Goal: Transaction & Acquisition: Purchase product/service

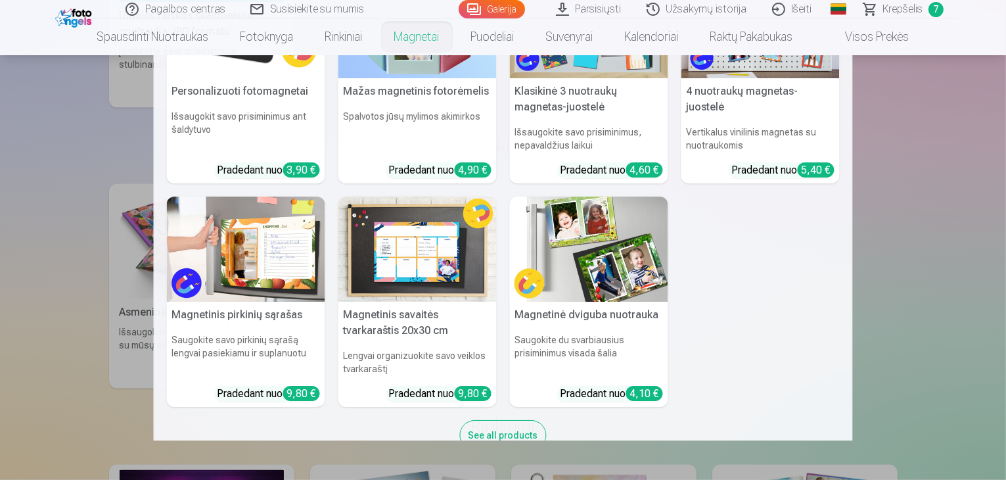
scroll to position [131, 0]
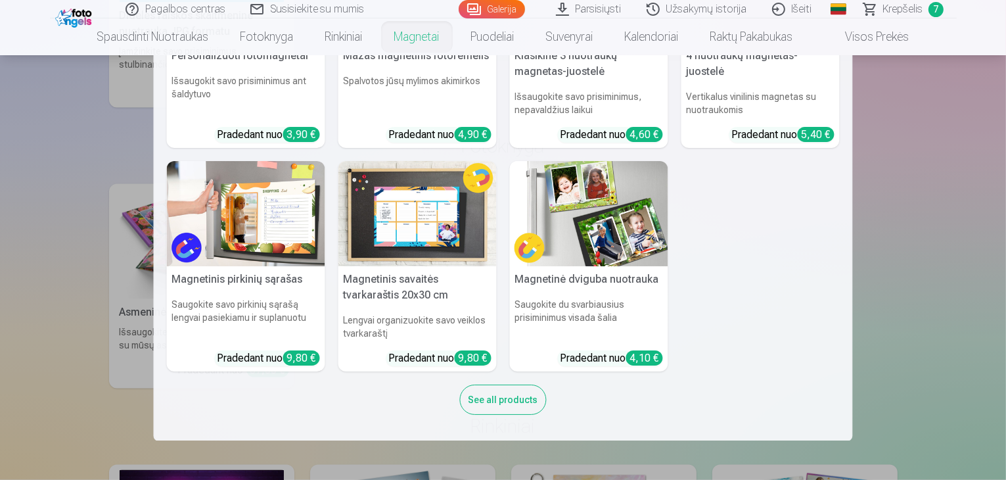
click at [614, 239] on img at bounding box center [589, 214] width 158 height 106
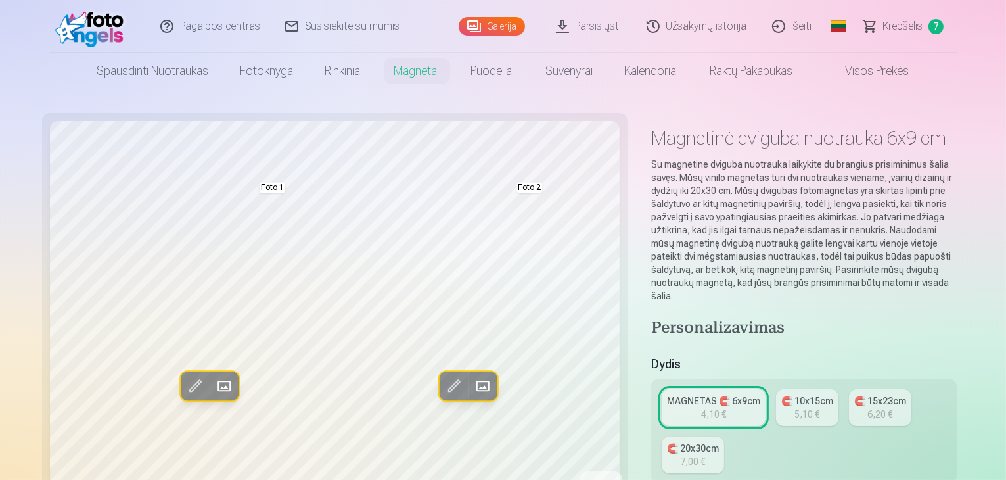
click at [795, 408] on div "5,10 €" at bounding box center [807, 414] width 25 height 13
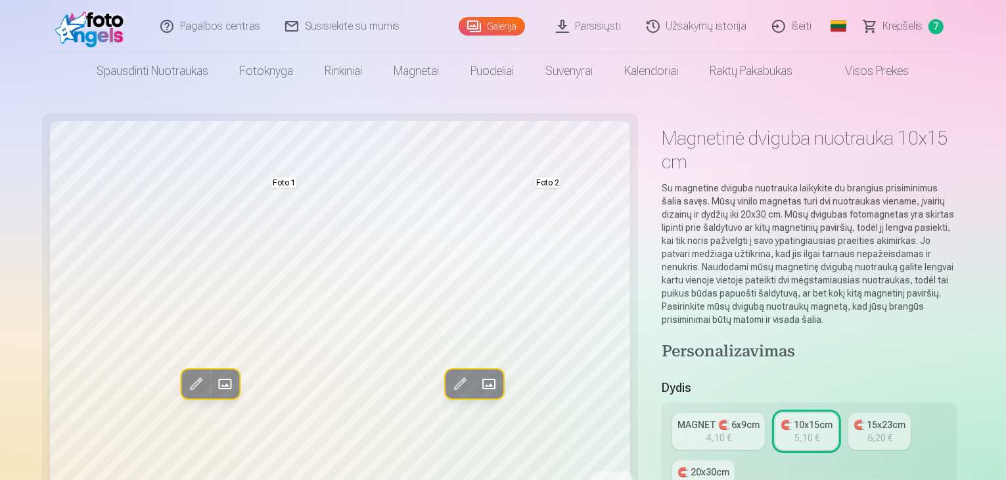
click at [716, 479] on div "7,00 €" at bounding box center [704, 485] width 25 height 13
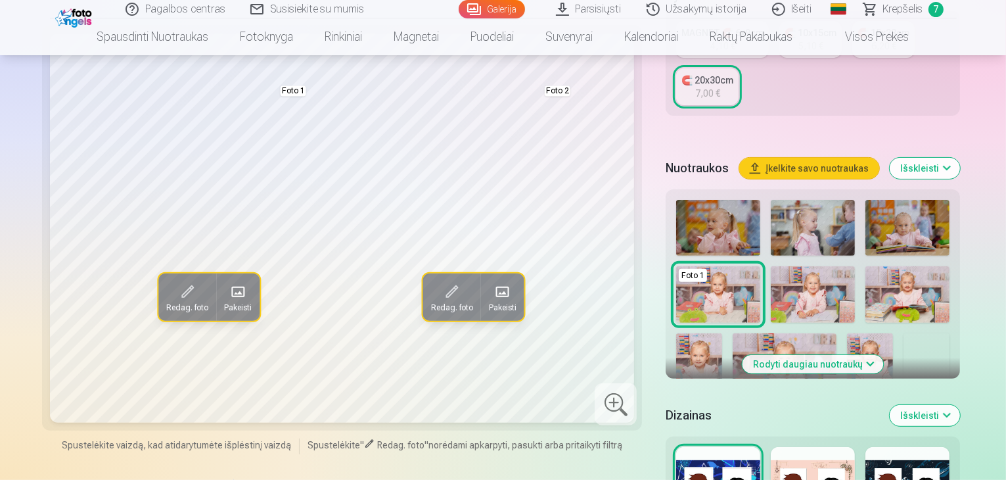
scroll to position [394, 0]
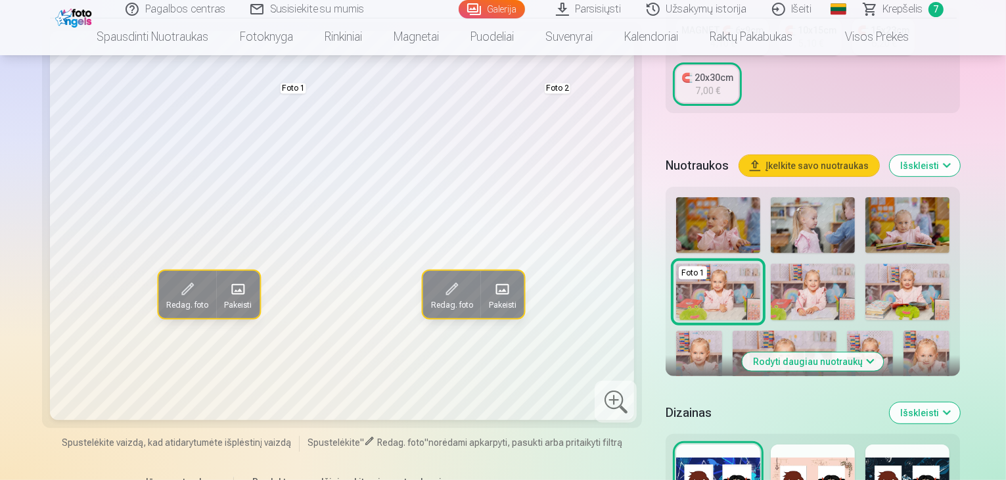
click at [836, 444] on div at bounding box center [813, 486] width 84 height 84
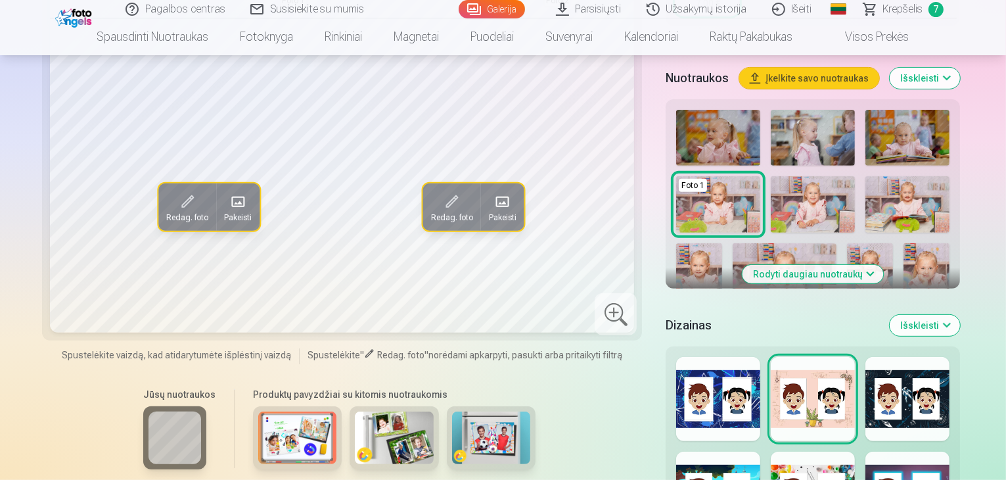
scroll to position [592, 0]
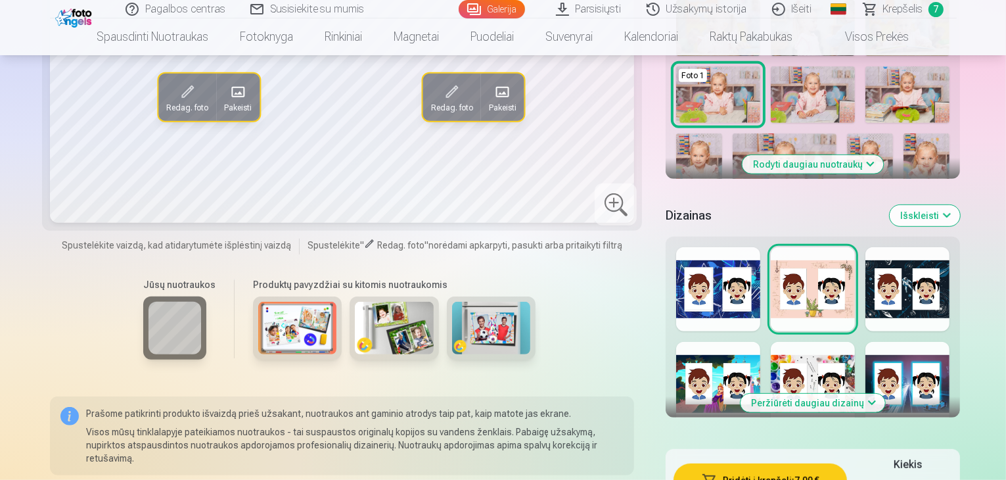
click at [818, 394] on button "Peržiūrėti daugiau dizainų" at bounding box center [813, 403] width 145 height 18
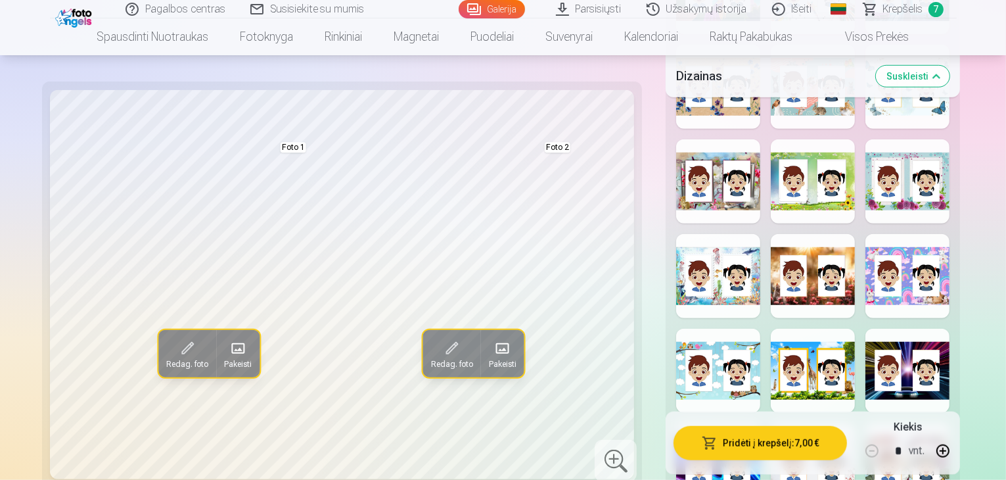
scroll to position [986, 0]
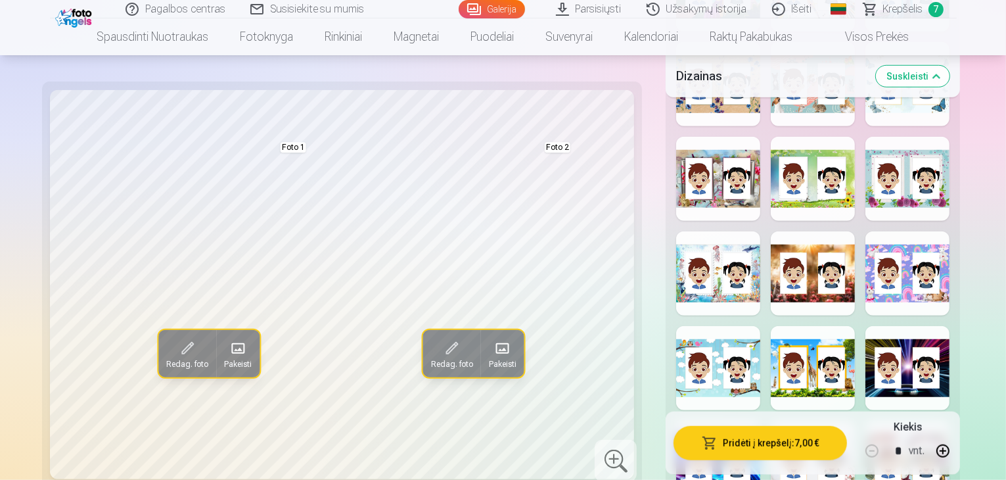
click at [693, 231] on div at bounding box center [718, 273] width 84 height 84
click at [814, 231] on div at bounding box center [813, 273] width 84 height 84
click at [929, 231] on div at bounding box center [908, 273] width 84 height 84
click at [691, 326] on div at bounding box center [718, 368] width 84 height 84
click at [810, 326] on div at bounding box center [813, 368] width 84 height 84
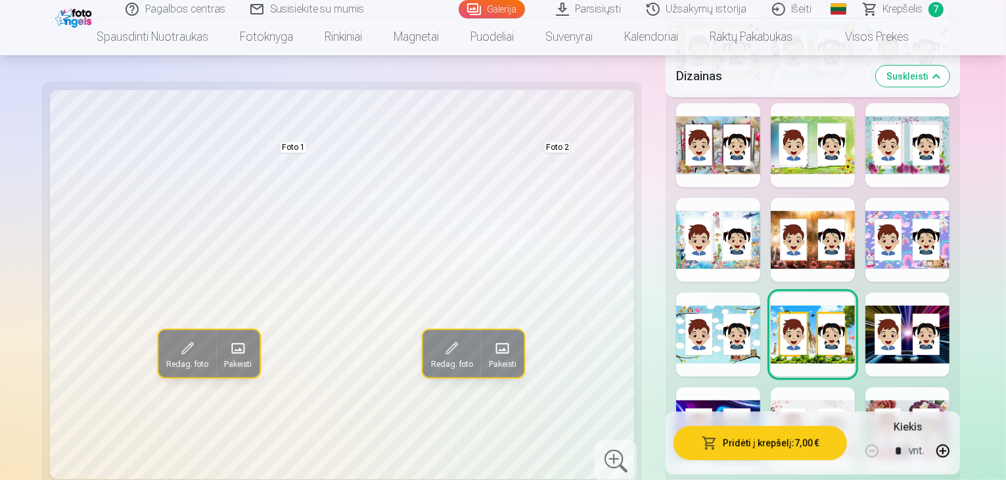
scroll to position [1052, 0]
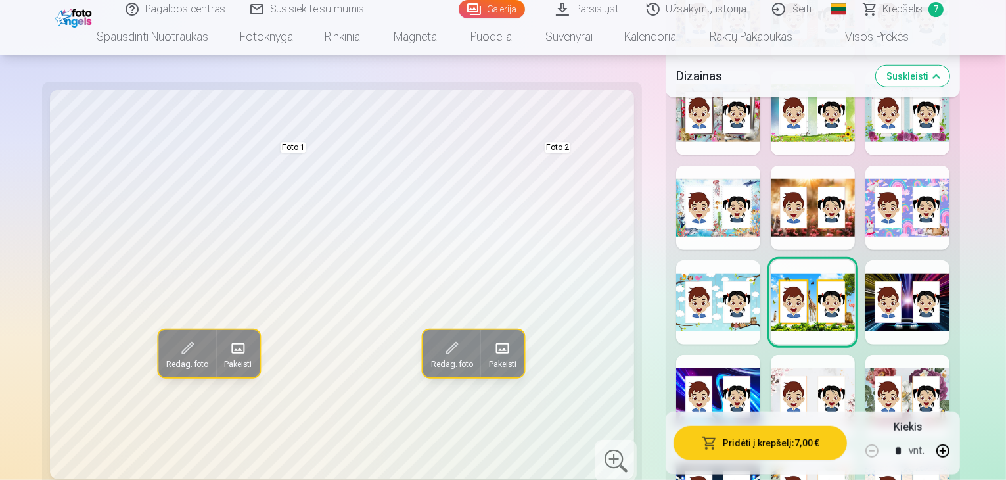
click at [794, 355] on div at bounding box center [813, 397] width 84 height 84
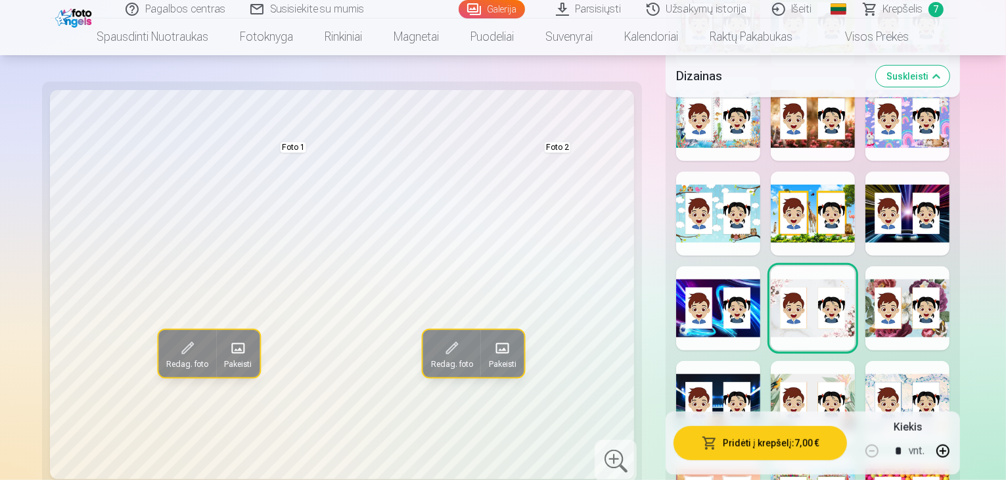
scroll to position [1117, 0]
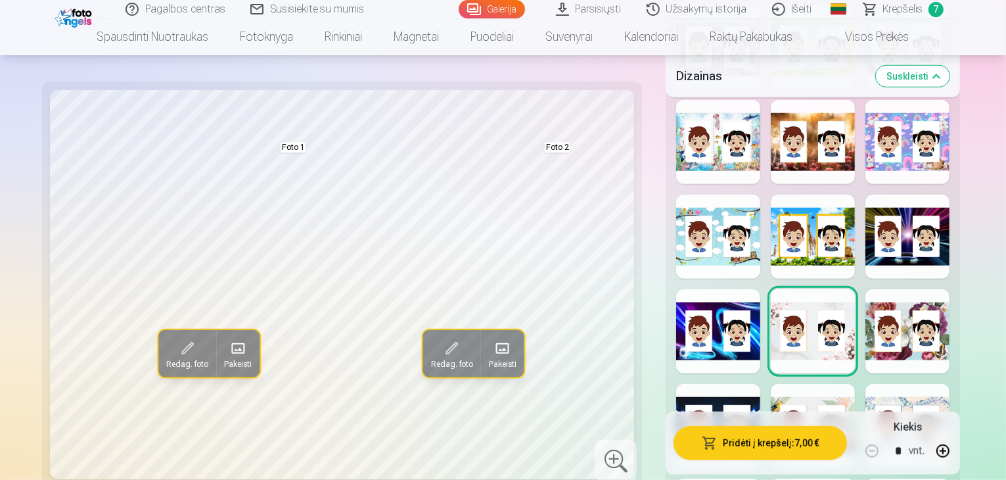
click at [820, 384] on div at bounding box center [813, 426] width 84 height 84
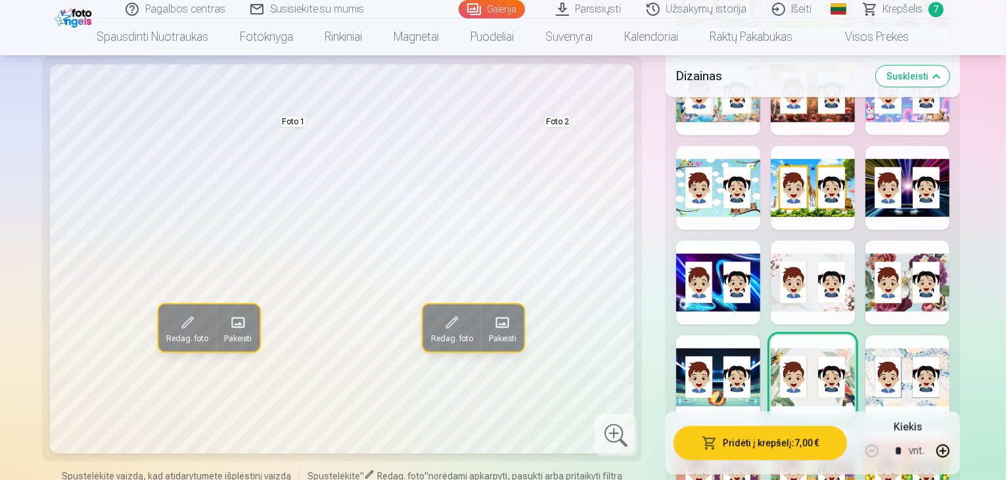
scroll to position [1249, 0]
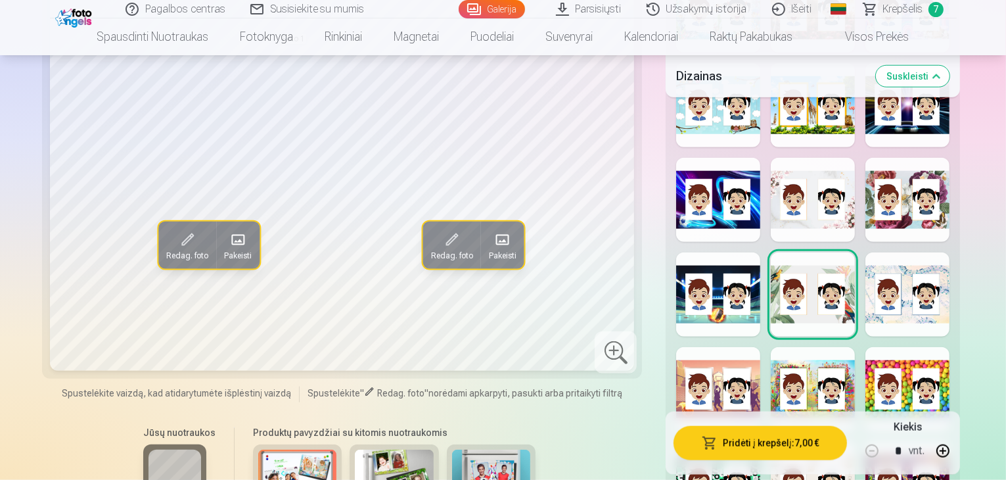
click at [809, 347] on div at bounding box center [813, 389] width 84 height 84
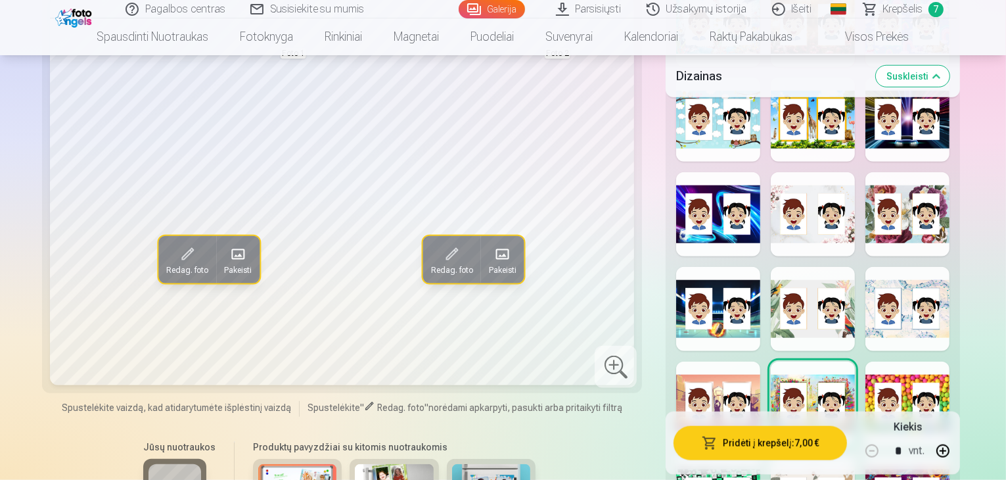
scroll to position [1315, 0]
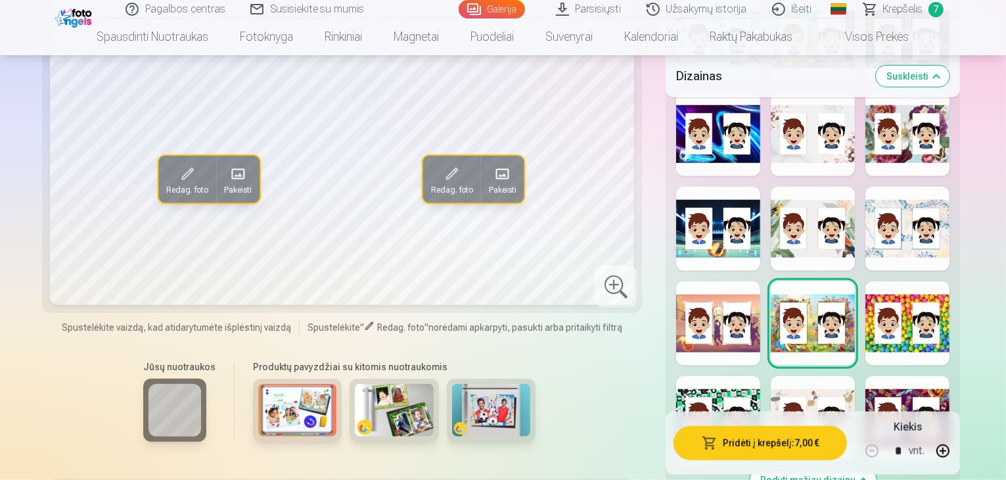
click at [803, 281] on div at bounding box center [813, 323] width 84 height 84
click at [939, 376] on div at bounding box center [908, 418] width 84 height 84
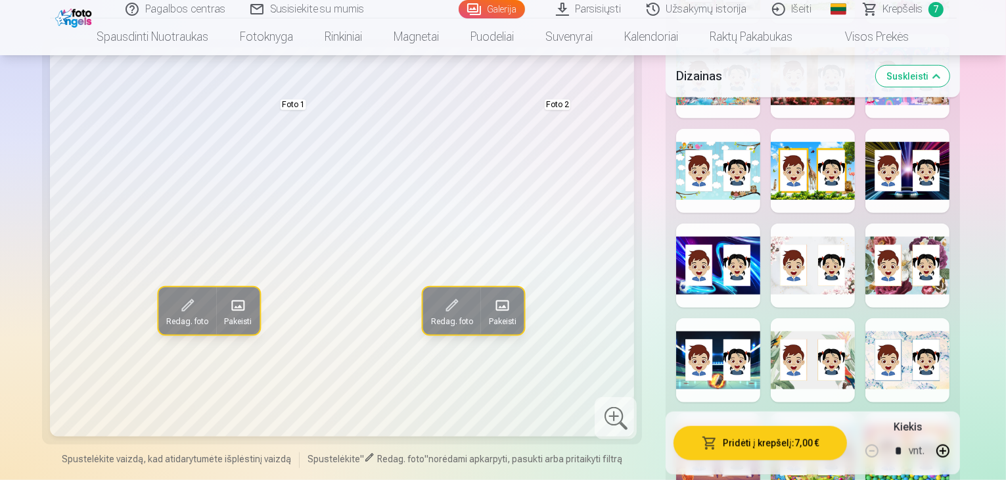
scroll to position [1249, 0]
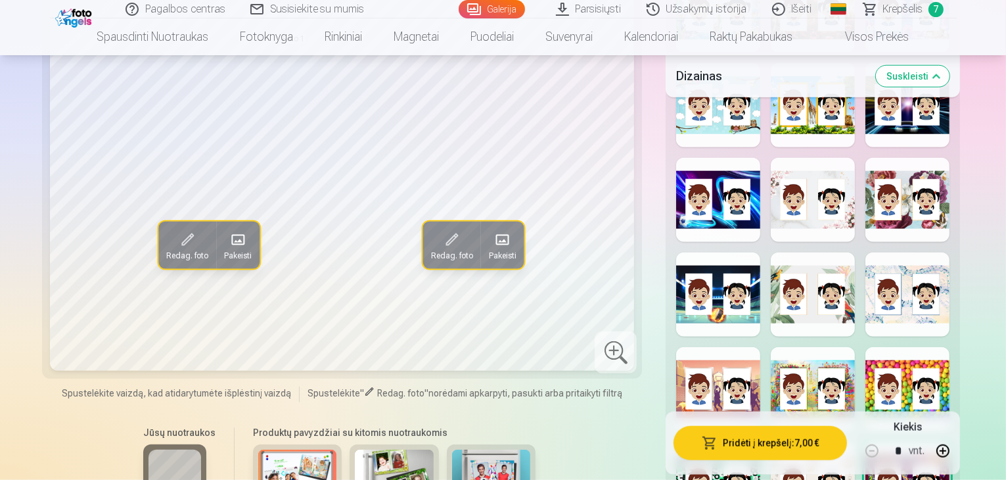
click at [806, 347] on div at bounding box center [813, 389] width 84 height 84
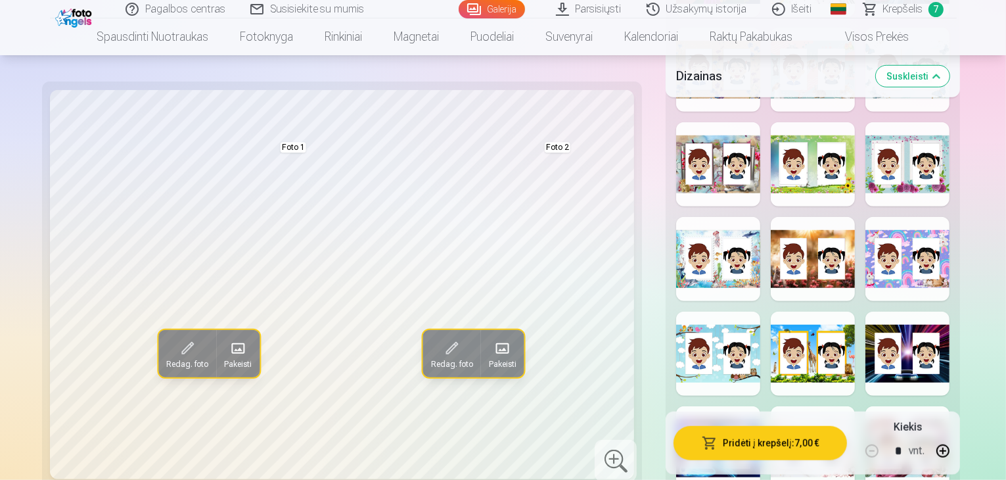
scroll to position [986, 0]
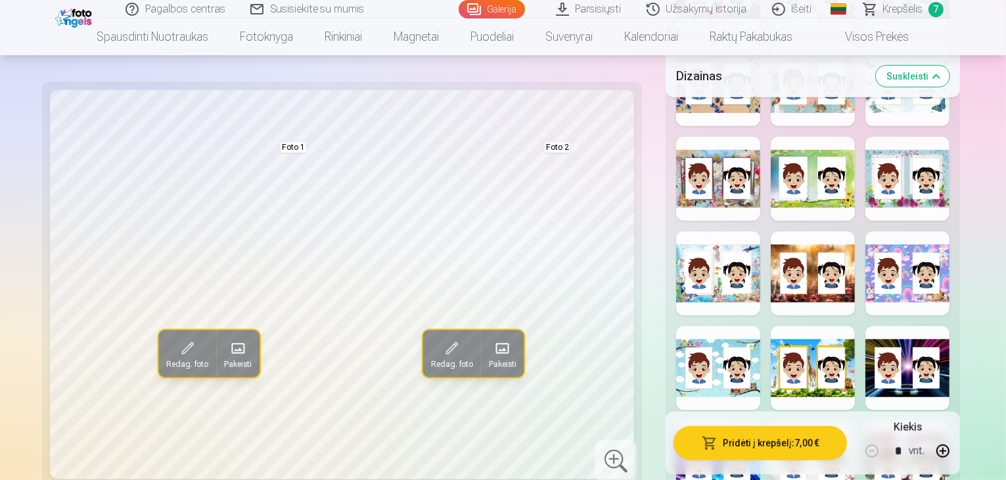
click at [931, 231] on div at bounding box center [908, 273] width 84 height 84
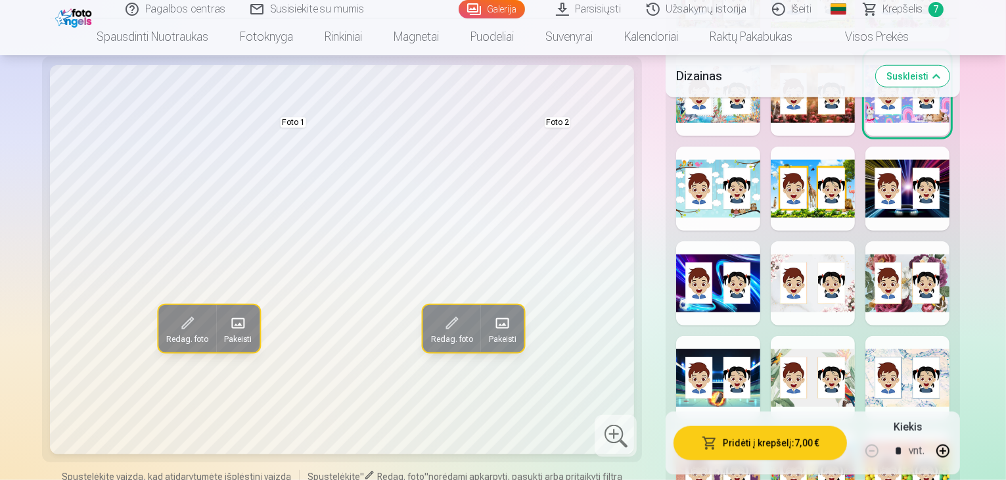
scroll to position [1249, 0]
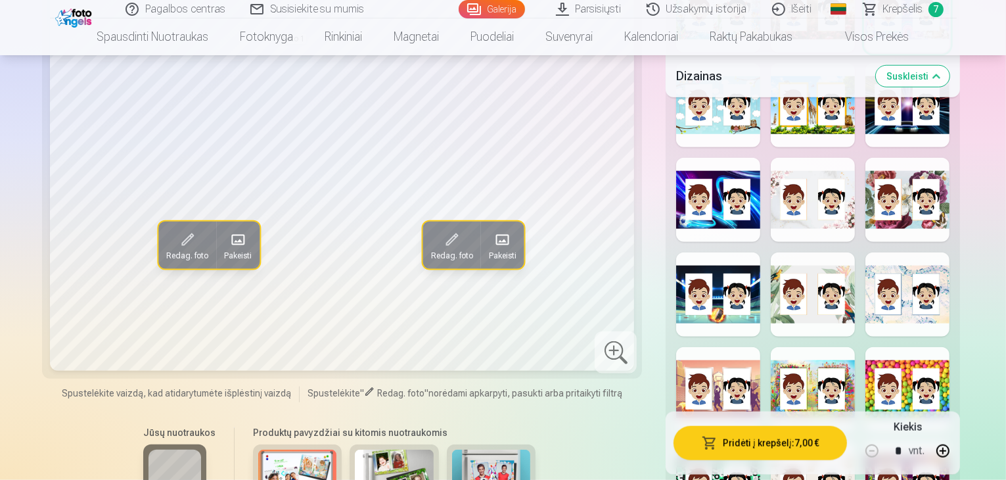
click at [800, 347] on div at bounding box center [813, 389] width 84 height 84
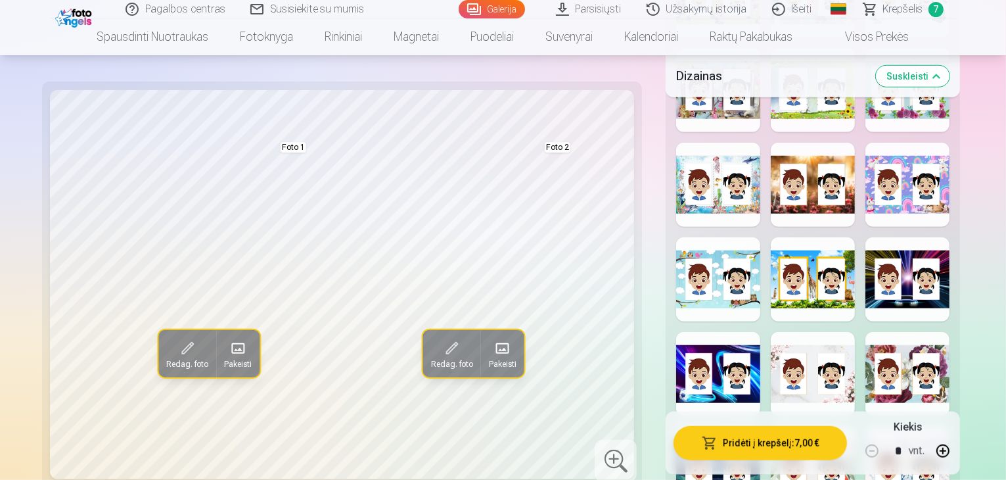
scroll to position [1052, 0]
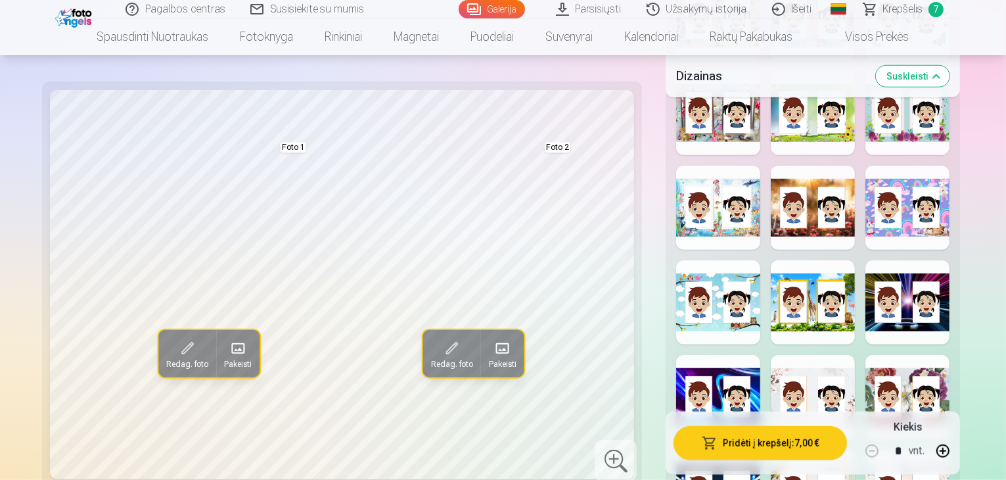
click at [925, 166] on div at bounding box center [908, 208] width 84 height 84
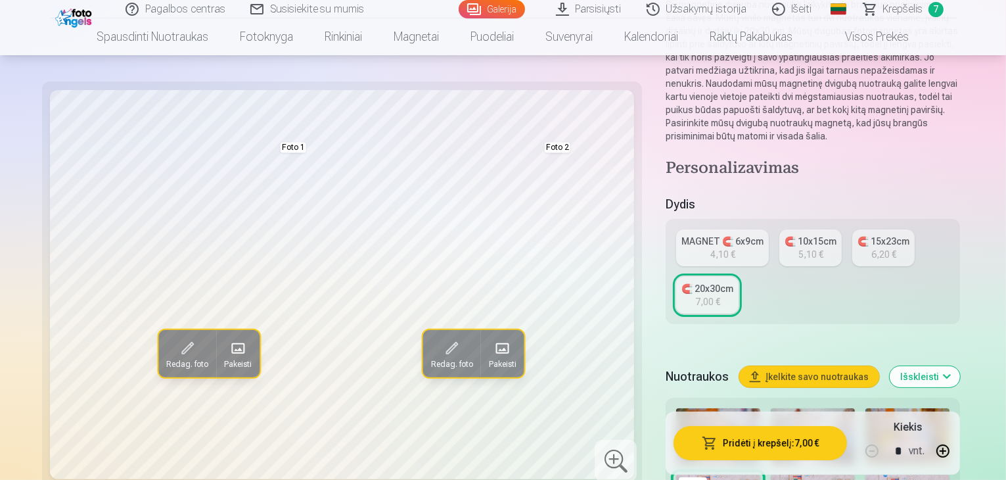
scroll to position [131, 0]
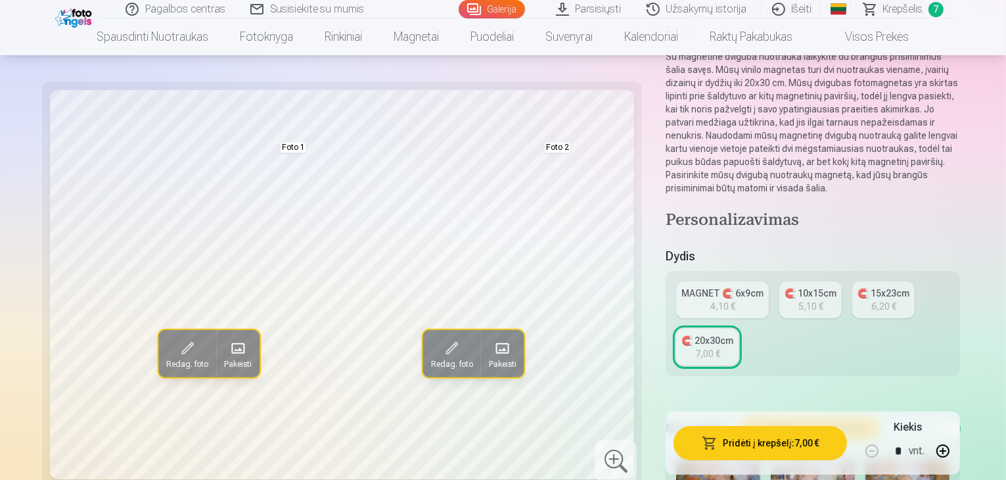
click at [872, 300] on div "6,20 €" at bounding box center [884, 306] width 25 height 13
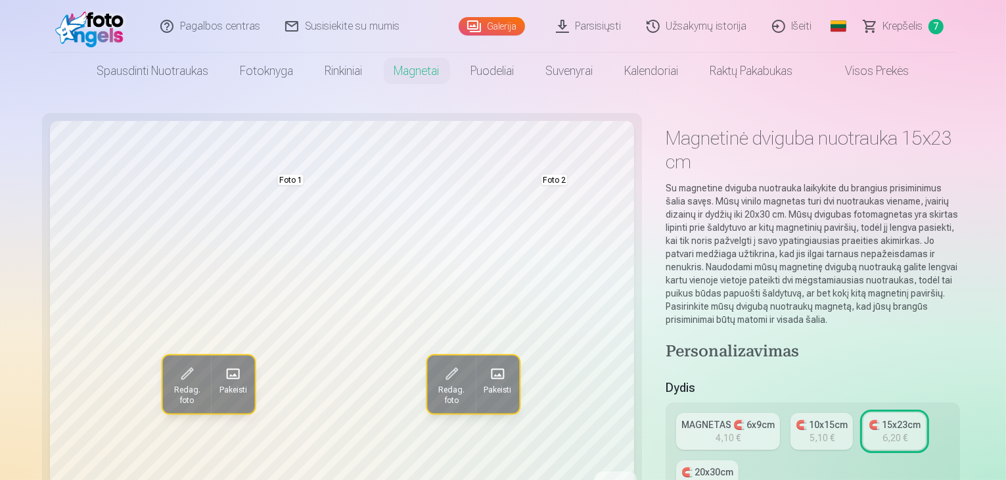
click at [810, 431] on div "5,10 €" at bounding box center [822, 437] width 25 height 13
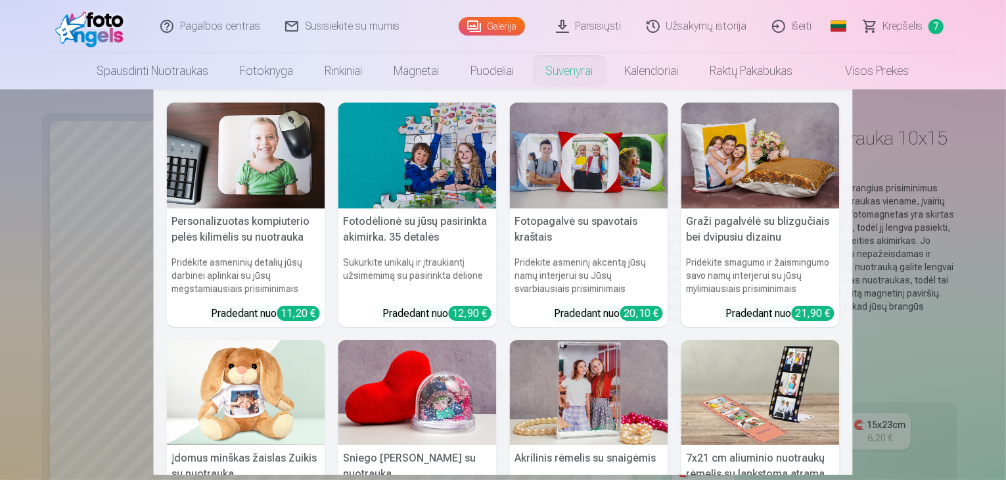
click at [553, 225] on h5 "Fotopagalvė su spavotais kraštais" at bounding box center [589, 229] width 158 height 42
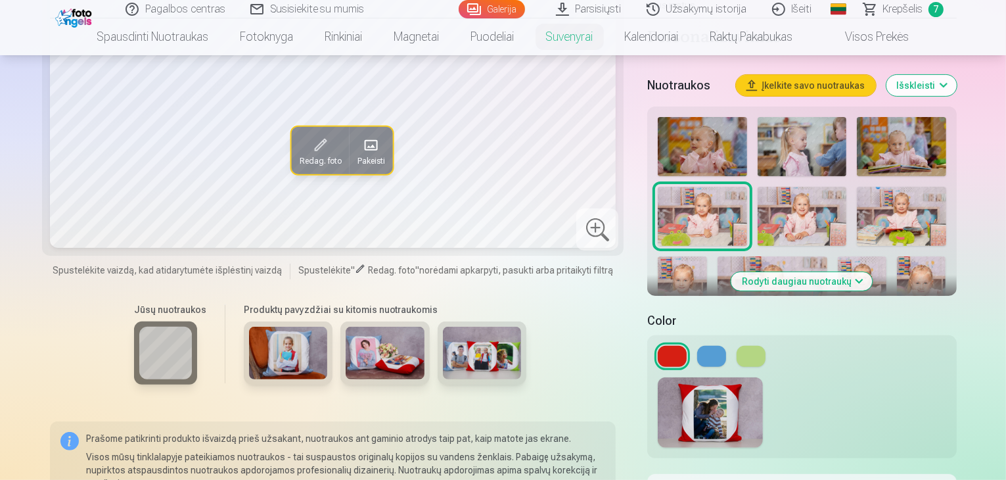
scroll to position [329, 0]
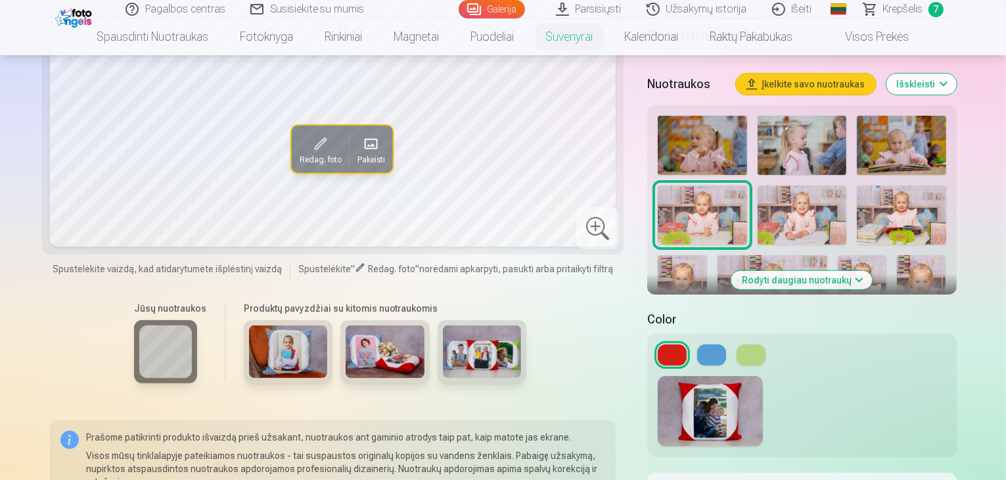
click at [775, 271] on button "Rodyti daugiau nuotraukų" at bounding box center [802, 280] width 141 height 18
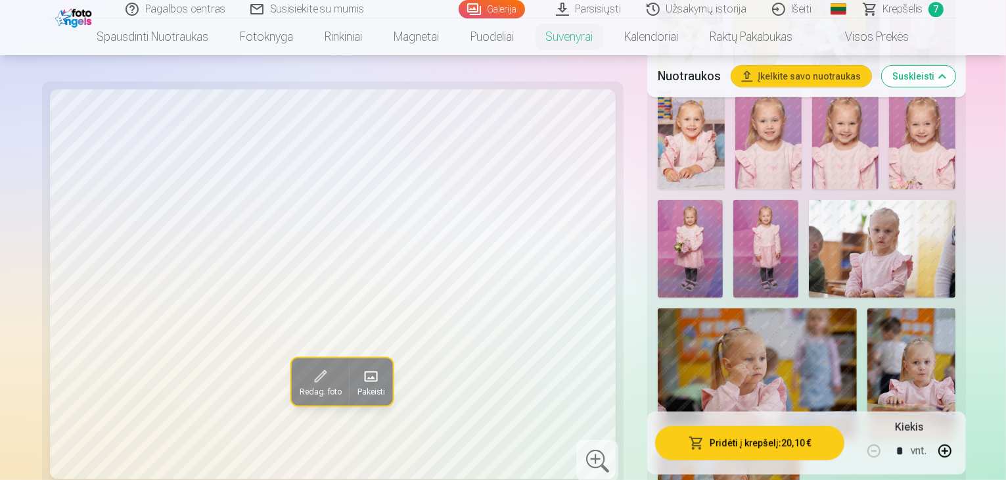
scroll to position [855, 0]
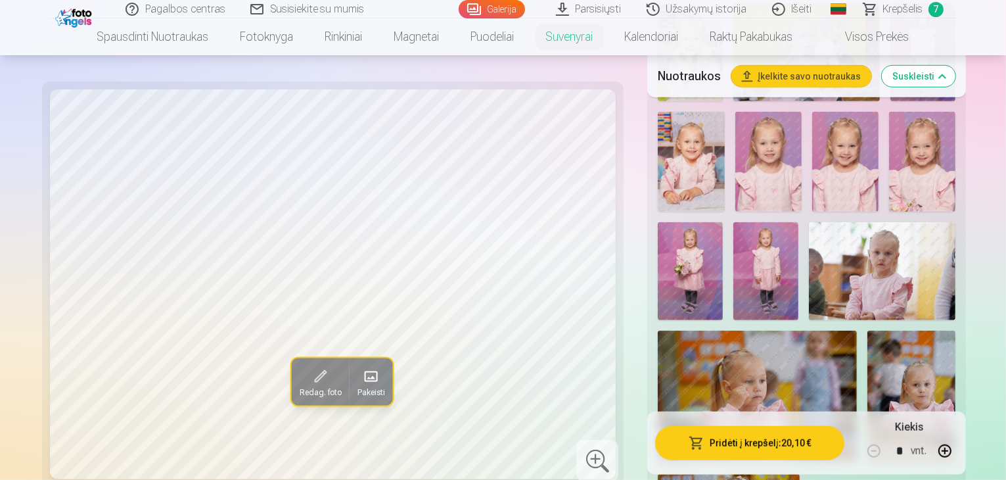
drag, startPoint x: 1009, startPoint y: 475, endPoint x: 1009, endPoint y: 492, distance: 17.1
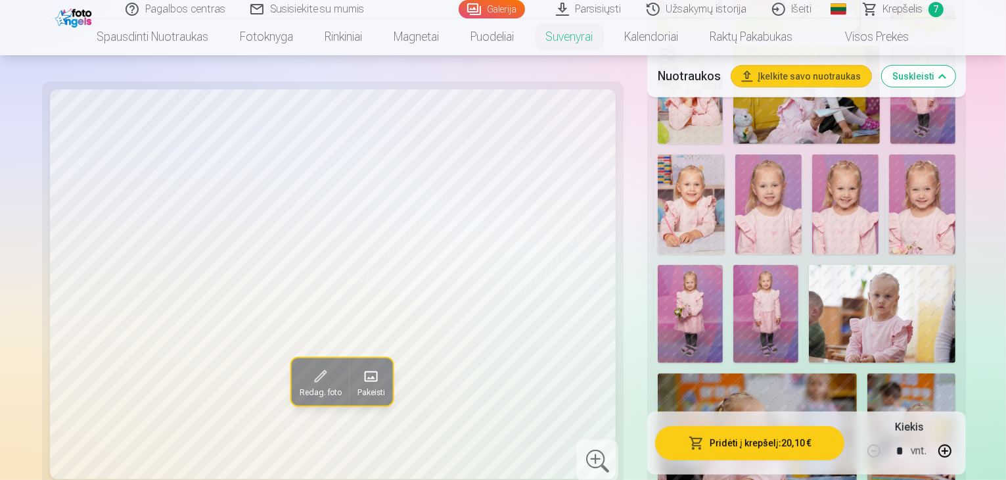
scroll to position [789, 0]
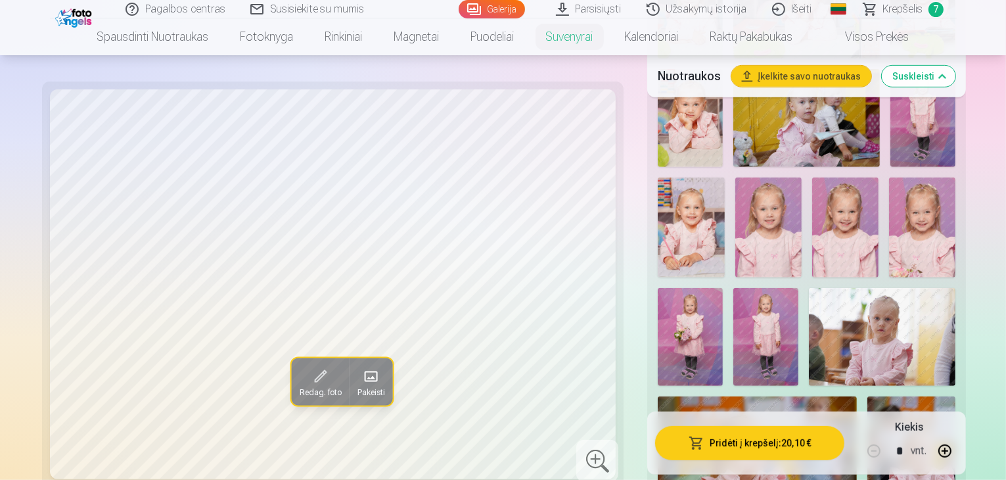
click at [734, 145] on img at bounding box center [807, 118] width 147 height 98
click at [889, 277] on img at bounding box center [922, 227] width 66 height 100
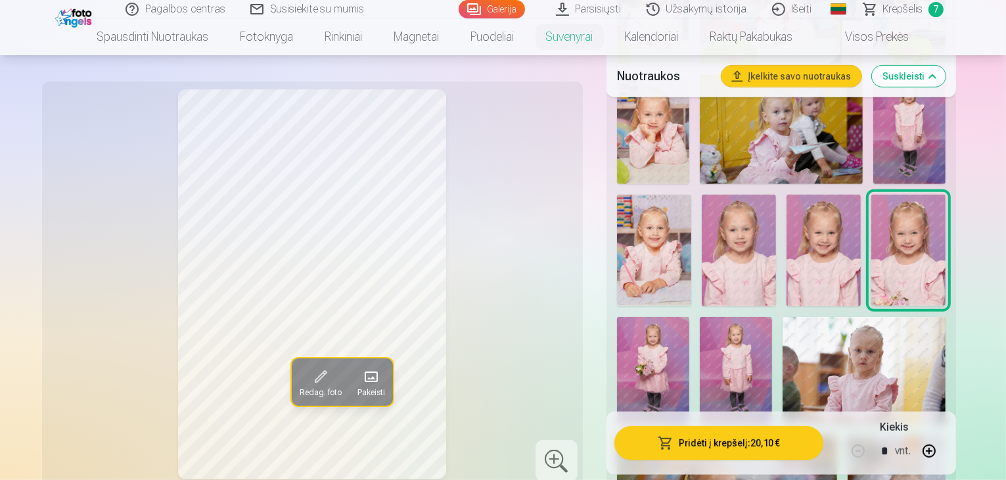
click at [690, 317] on img at bounding box center [653, 371] width 72 height 108
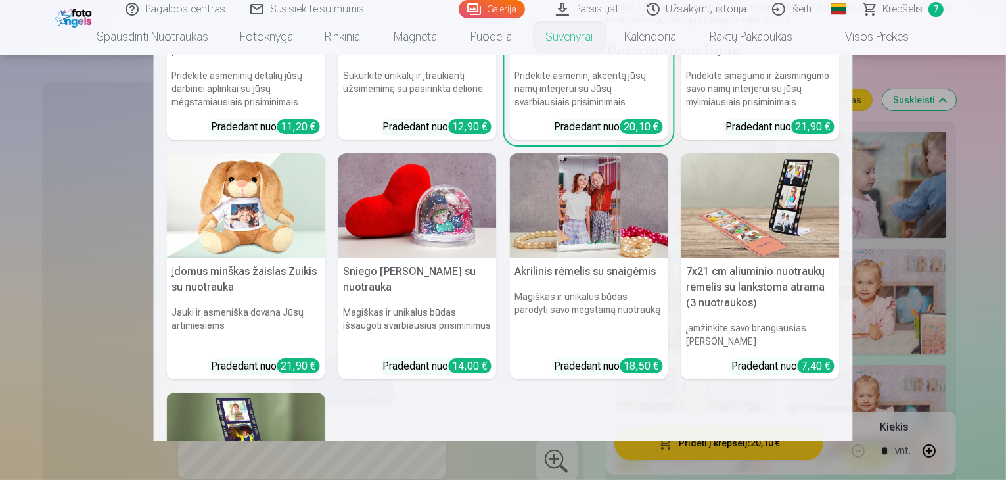
scroll to position [131, 0]
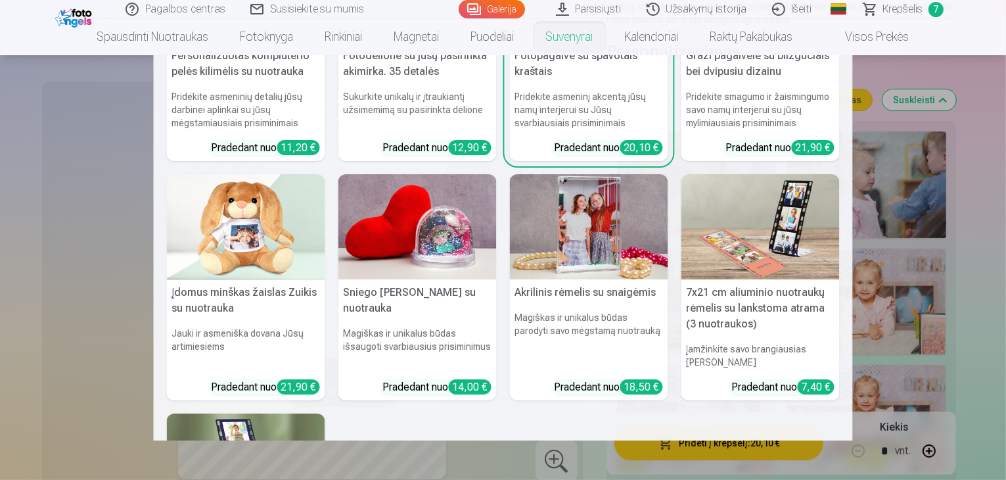
click at [250, 236] on img at bounding box center [246, 227] width 158 height 106
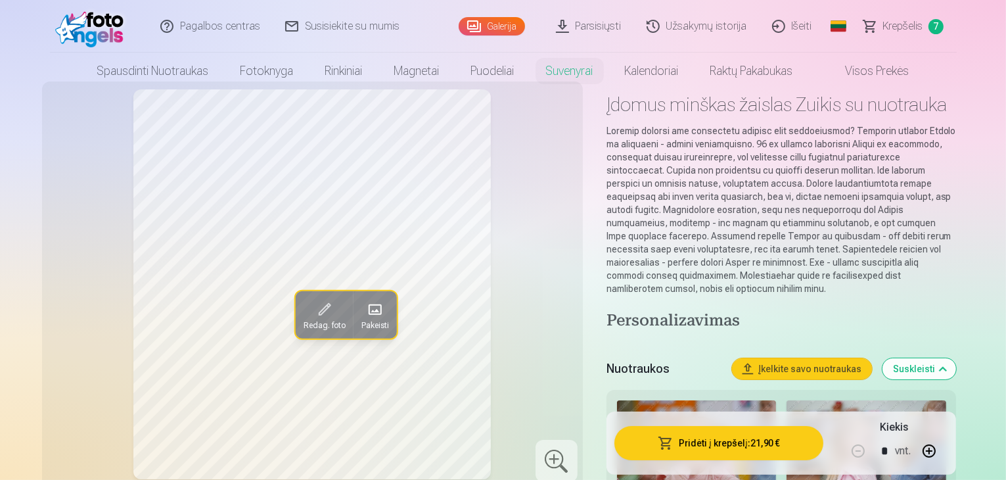
scroll to position [66, 0]
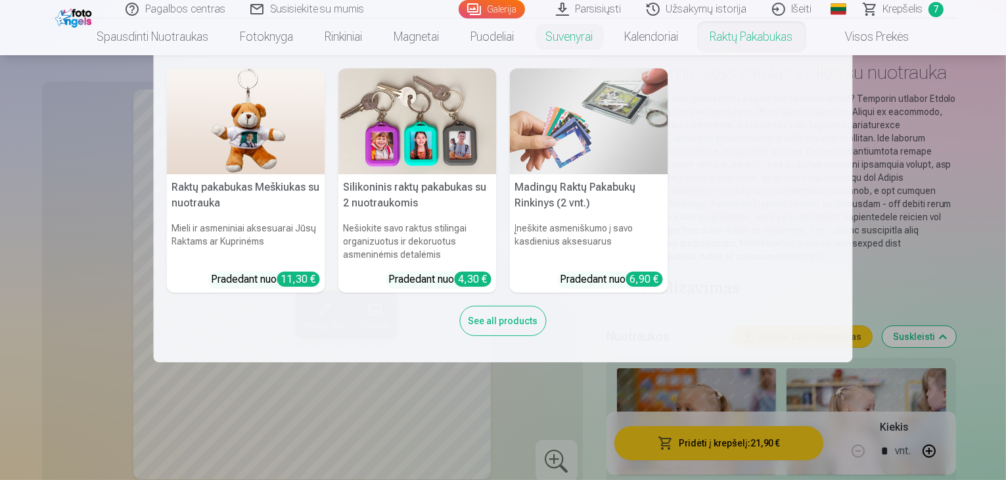
click at [893, 259] on nav "Raktų pakabukas Meškiukas su nuotrauka Mieli ir asmeniniai aksesuarai Jūsų Rakt…" at bounding box center [503, 208] width 1006 height 307
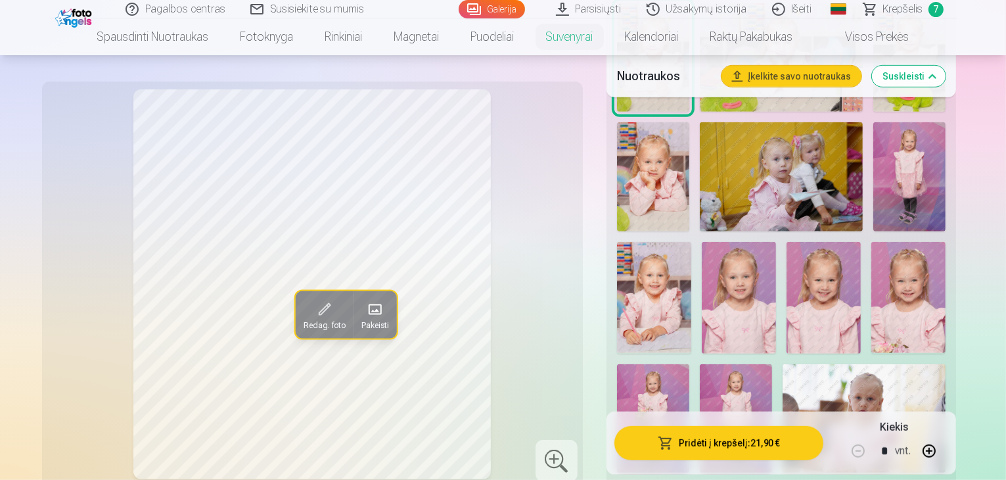
scroll to position [789, 0]
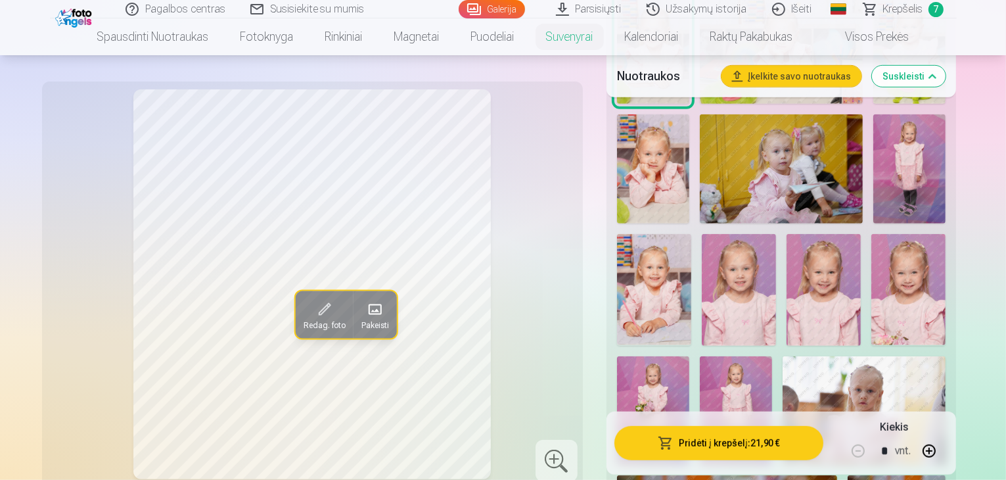
click at [787, 294] on img at bounding box center [824, 290] width 74 height 112
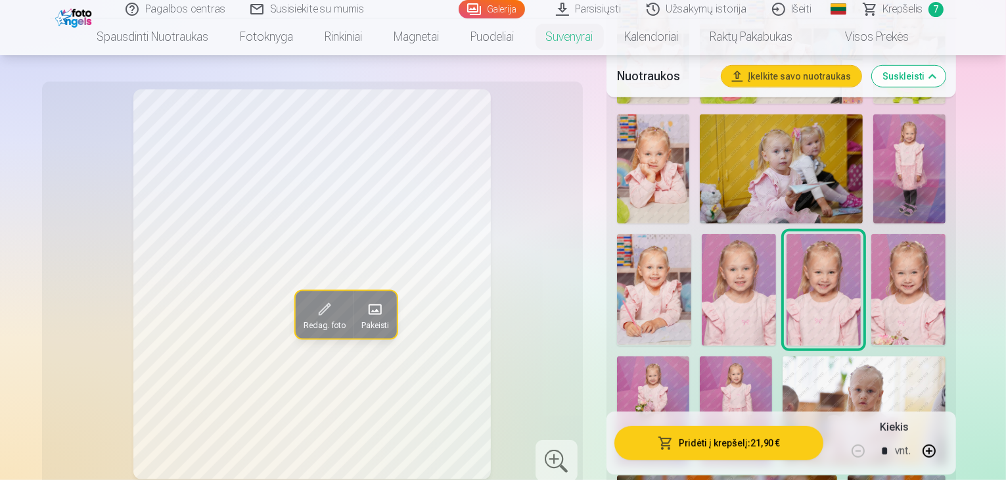
click at [692, 234] on img at bounding box center [654, 290] width 74 height 112
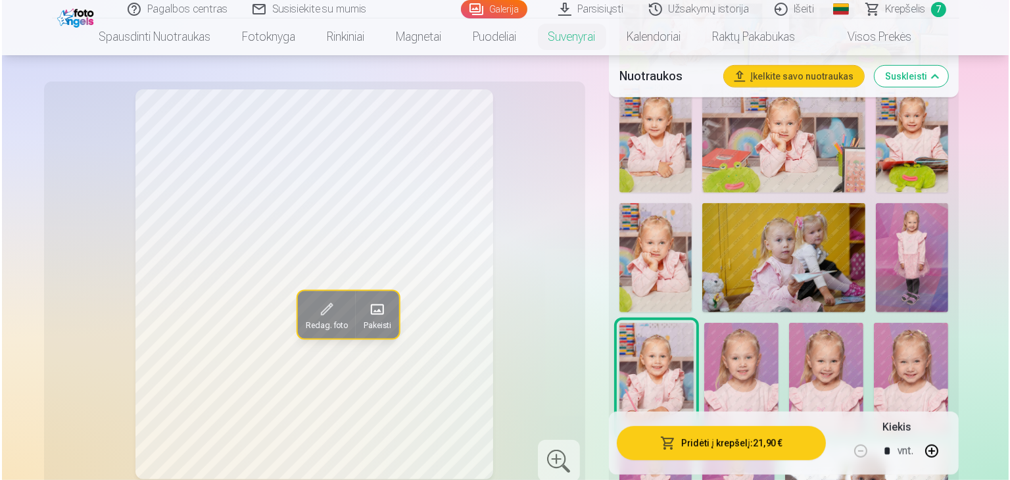
scroll to position [657, 0]
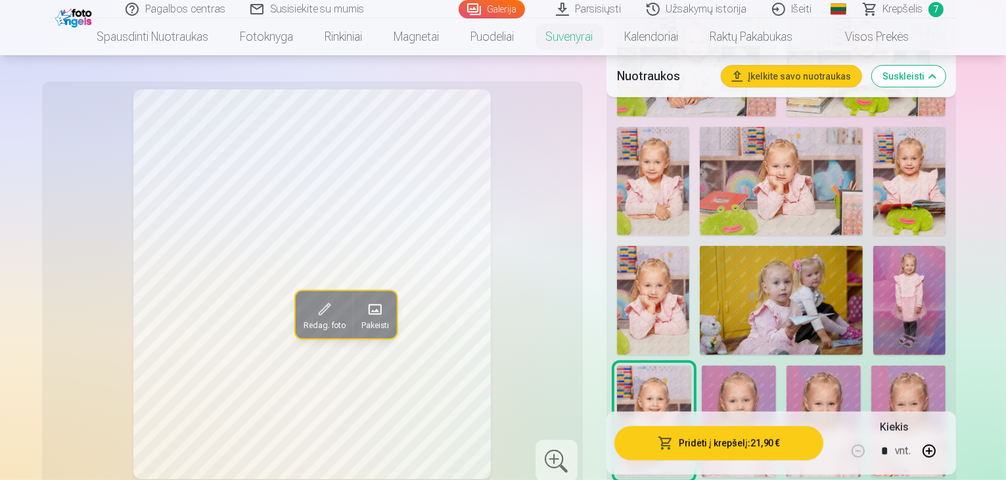
click at [690, 246] on img at bounding box center [653, 300] width 72 height 108
click at [314, 314] on span at bounding box center [324, 309] width 21 height 21
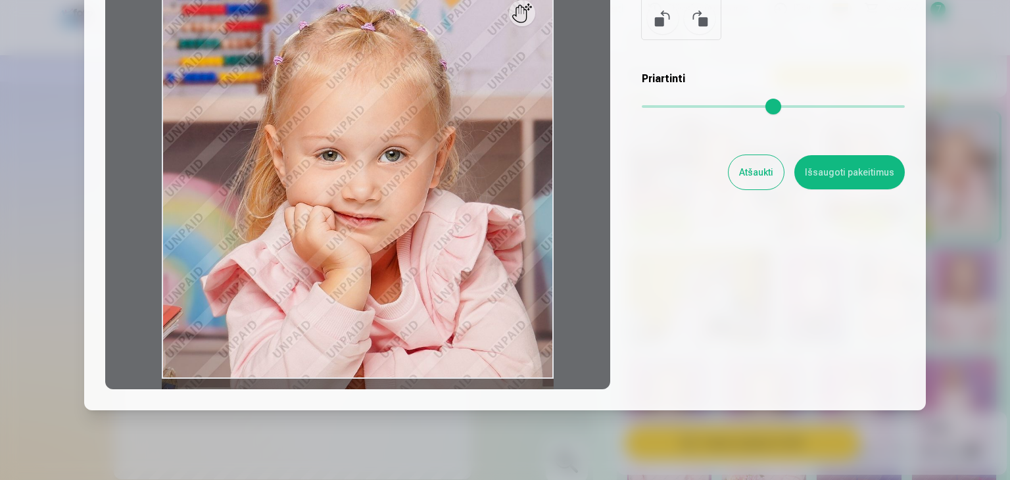
scroll to position [118, 0]
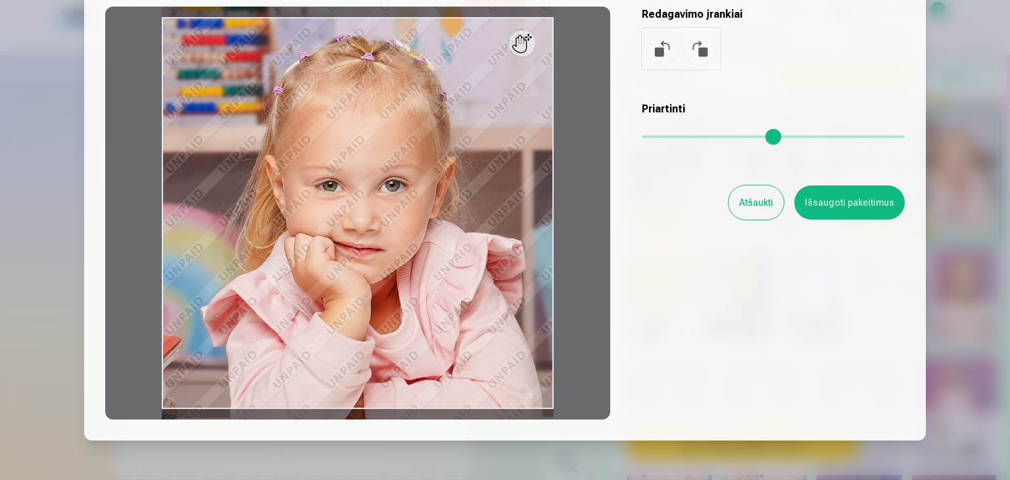
click at [751, 207] on button "Atšaukti" at bounding box center [755, 202] width 55 height 34
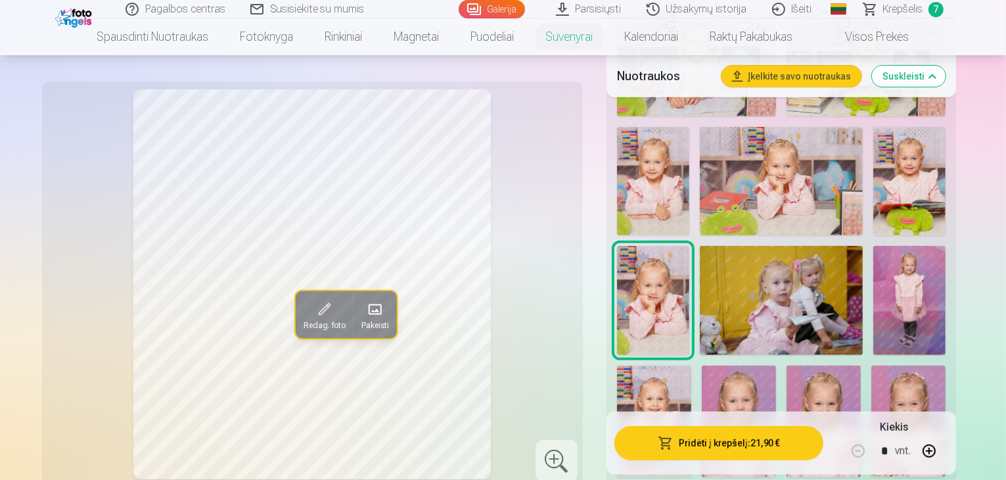
click at [874, 196] on img at bounding box center [910, 181] width 72 height 109
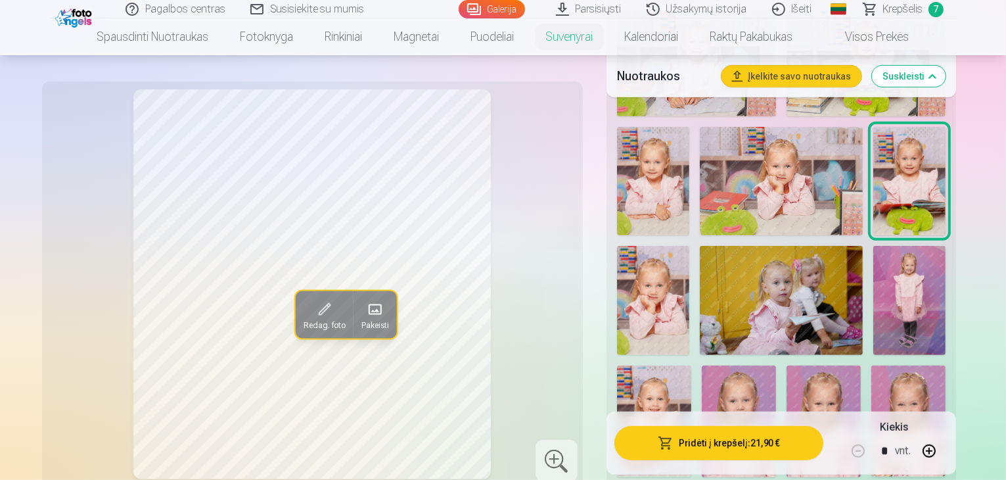
click at [314, 315] on span at bounding box center [324, 309] width 21 height 21
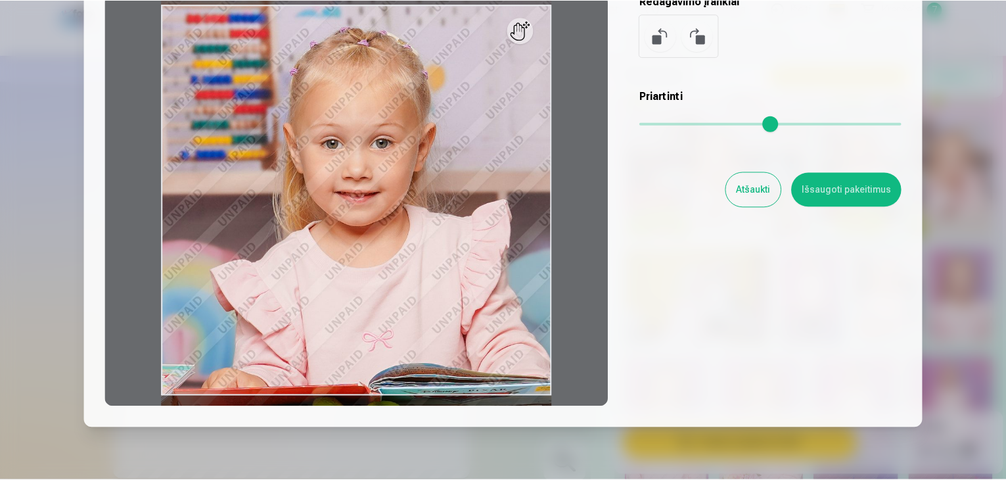
scroll to position [184, 0]
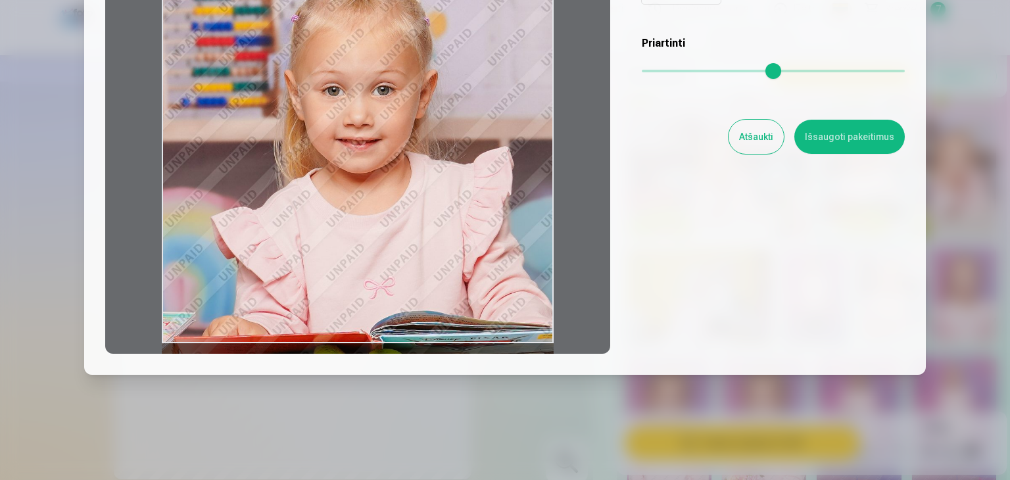
click at [751, 143] on button "Atšaukti" at bounding box center [755, 137] width 55 height 34
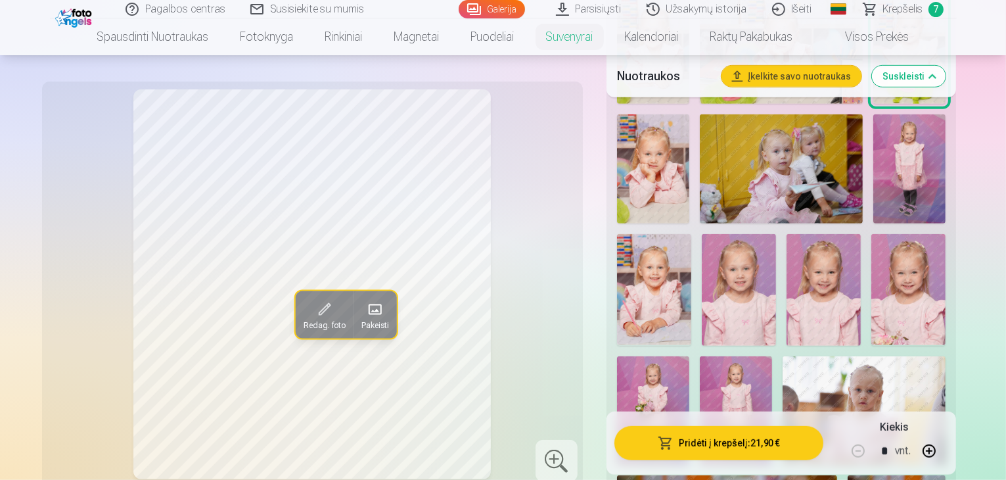
scroll to position [920, 0]
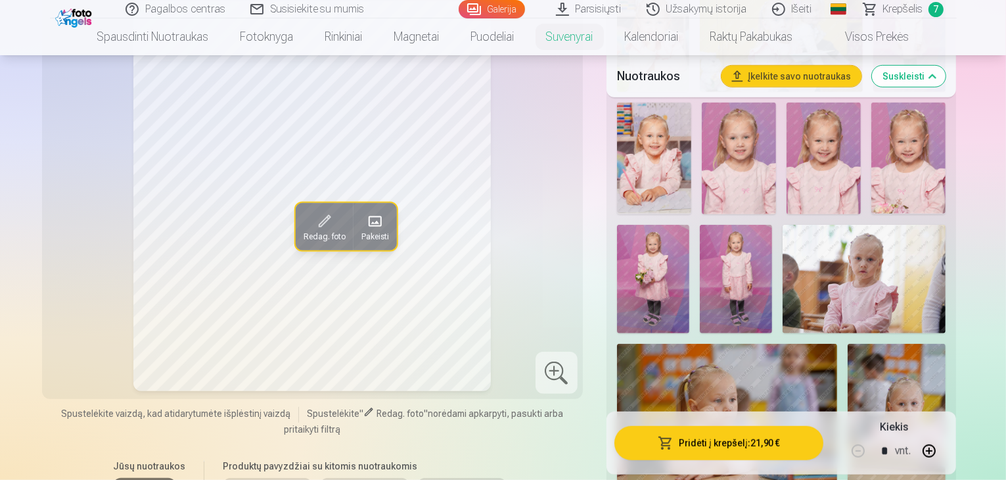
click at [787, 148] on img at bounding box center [824, 159] width 74 height 112
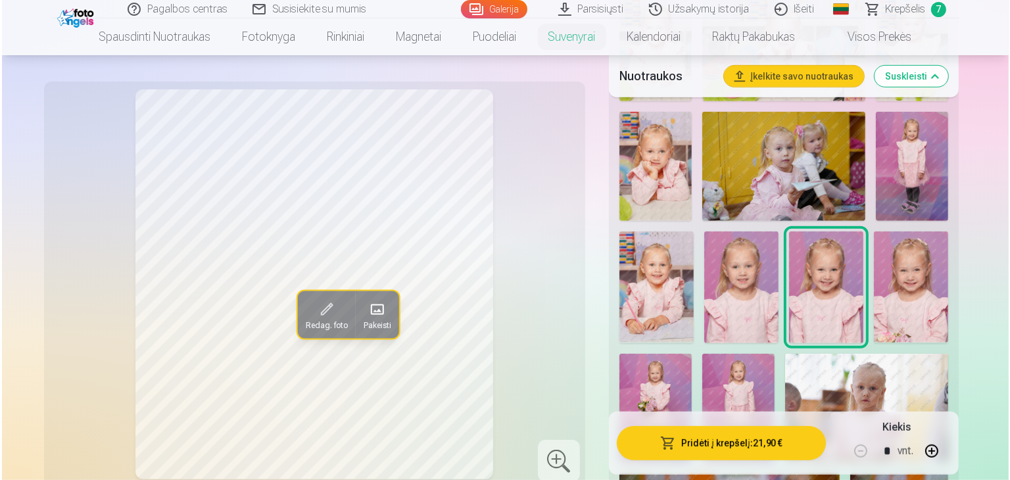
scroll to position [789, 0]
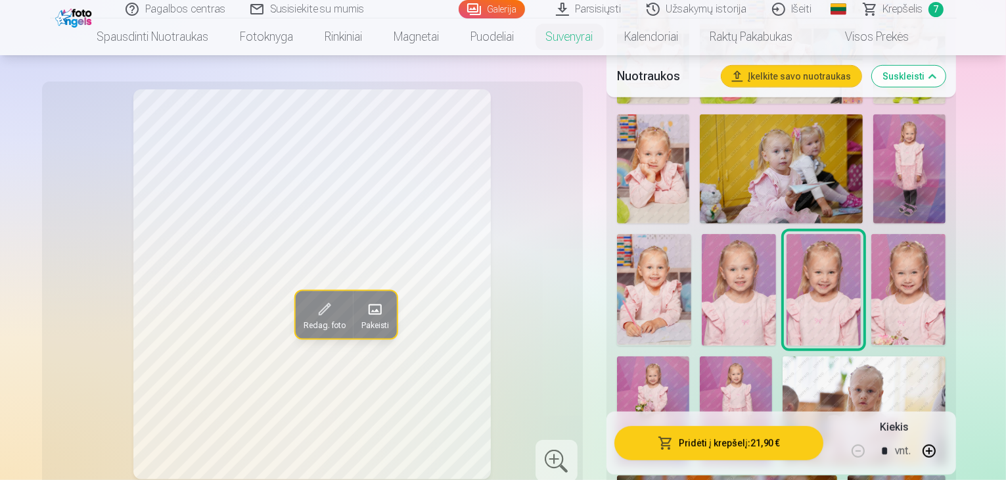
click at [314, 299] on span at bounding box center [324, 309] width 21 height 21
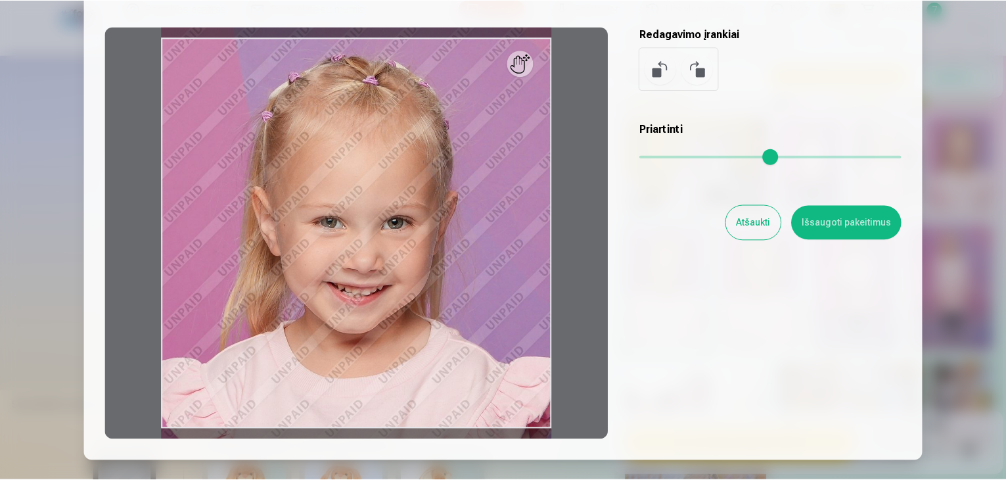
scroll to position [131, 0]
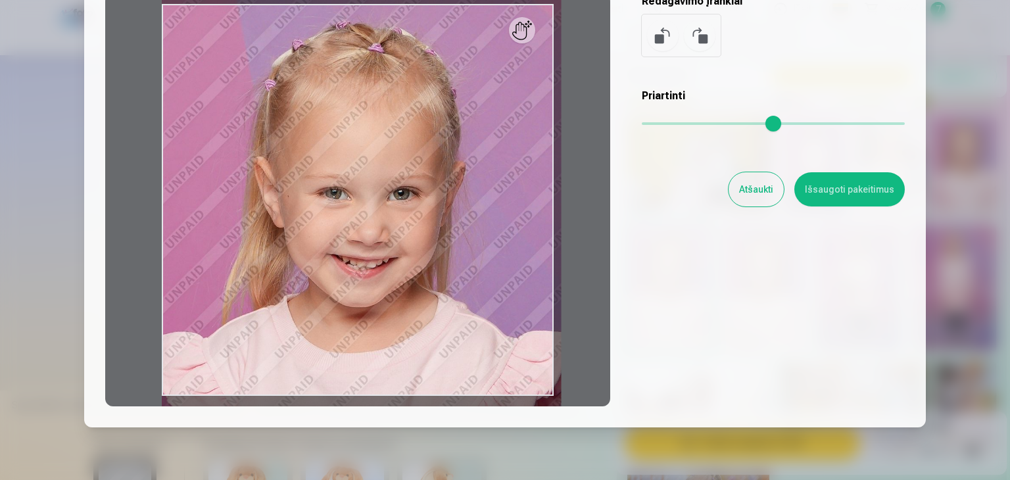
drag, startPoint x: 647, startPoint y: 122, endPoint x: 907, endPoint y: 127, distance: 259.7
click at [904, 125] on input "range" at bounding box center [773, 123] width 263 height 3
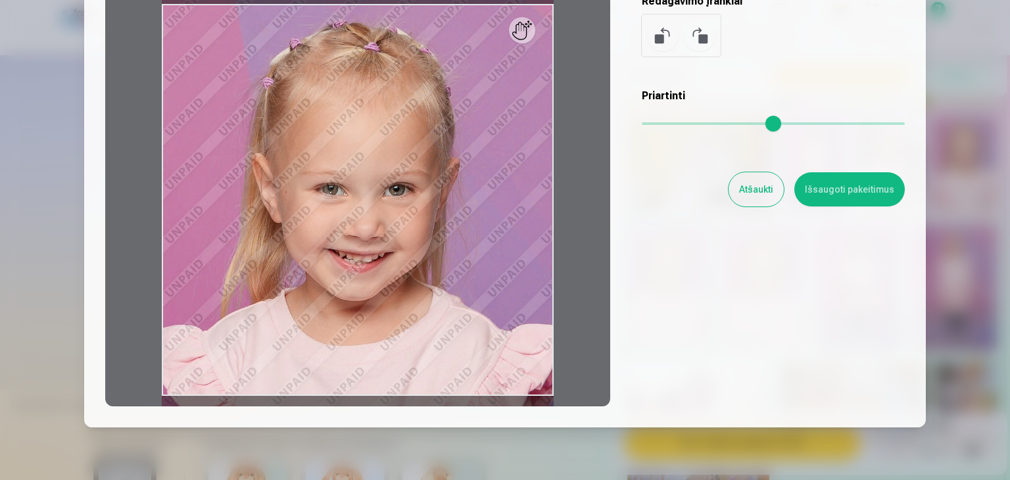
drag, startPoint x: 869, startPoint y: 122, endPoint x: 510, endPoint y: 167, distance: 361.7
click at [642, 125] on input "range" at bounding box center [773, 123] width 263 height 3
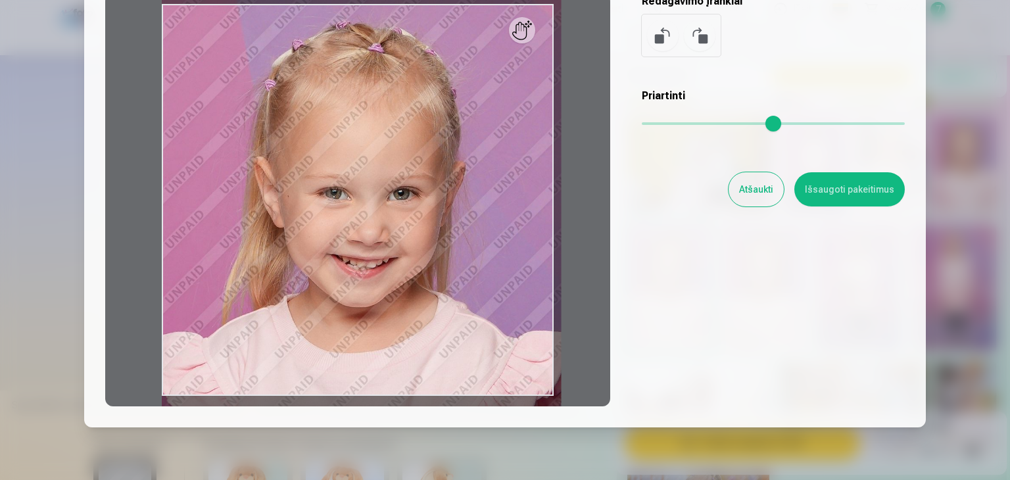
drag, startPoint x: 646, startPoint y: 121, endPoint x: 938, endPoint y: 120, distance: 291.9
type input "*"
click at [904, 122] on input "range" at bounding box center [773, 123] width 263 height 3
click at [753, 194] on button "Atšaukti" at bounding box center [755, 189] width 55 height 34
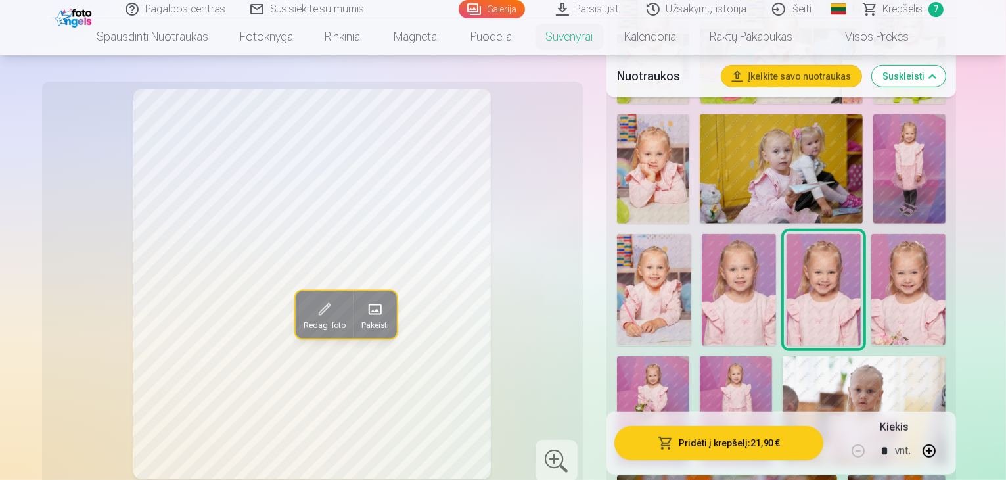
scroll to position [723, 0]
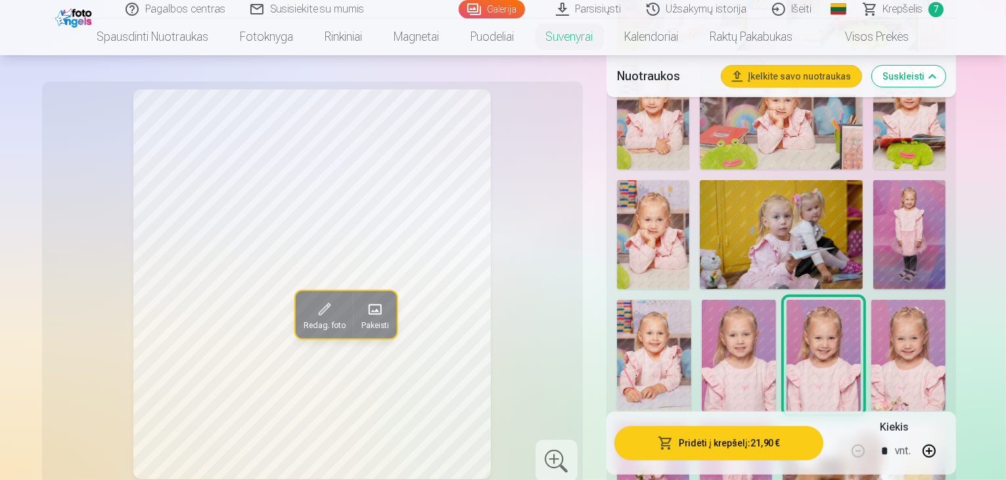
click at [690, 422] on img at bounding box center [653, 476] width 72 height 108
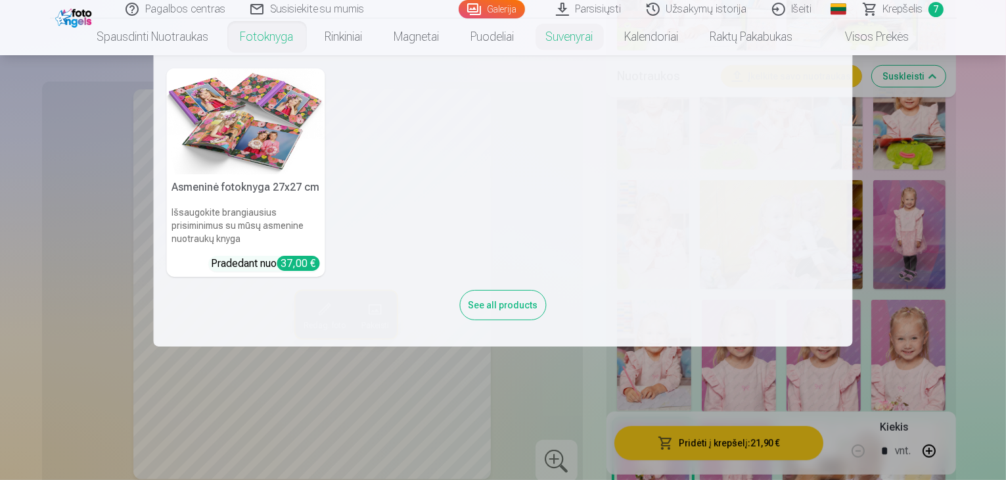
click at [268, 35] on link "Fotoknyga" at bounding box center [267, 36] width 85 height 37
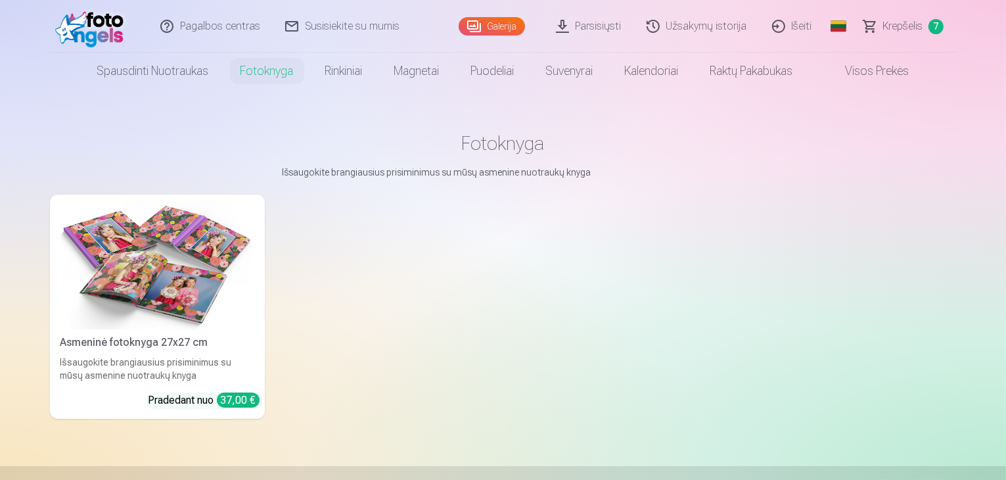
click at [97, 350] on div "Asmeninė fotoknyga 27x27 cm" at bounding box center [157, 343] width 204 height 16
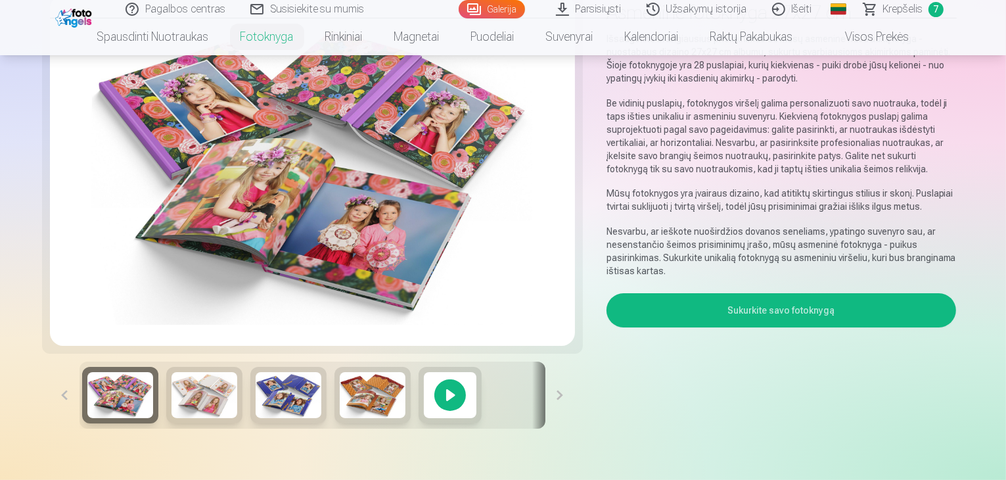
scroll to position [131, 0]
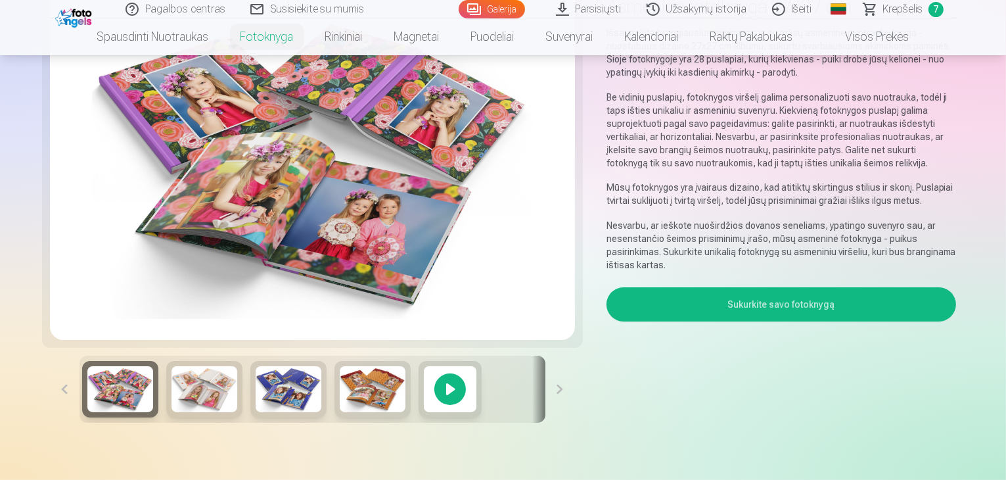
click at [172, 412] on img at bounding box center [205, 389] width 66 height 46
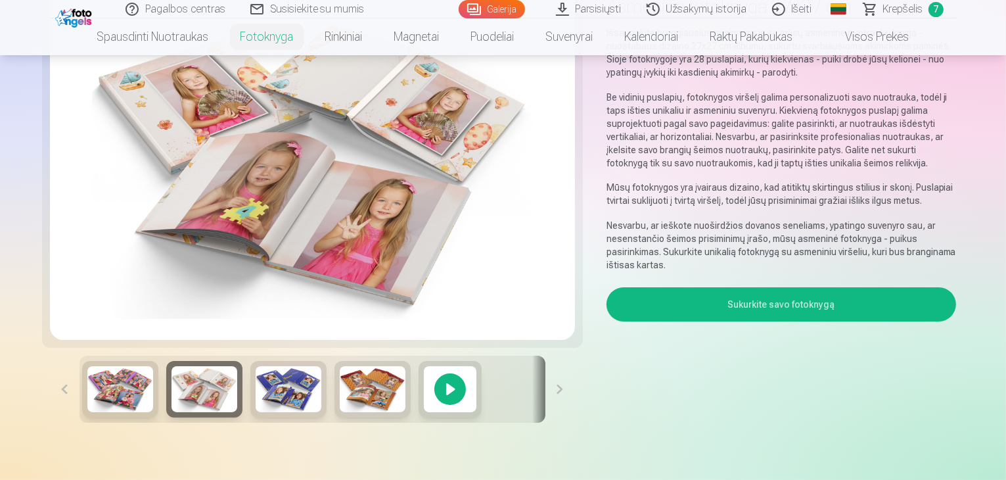
click at [256, 412] on img at bounding box center [289, 389] width 66 height 46
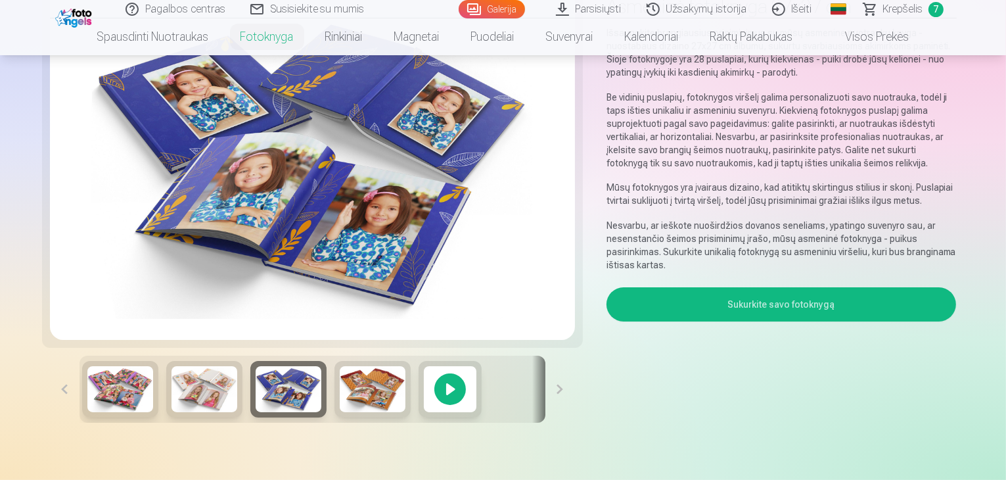
click at [340, 412] on img at bounding box center [373, 389] width 66 height 46
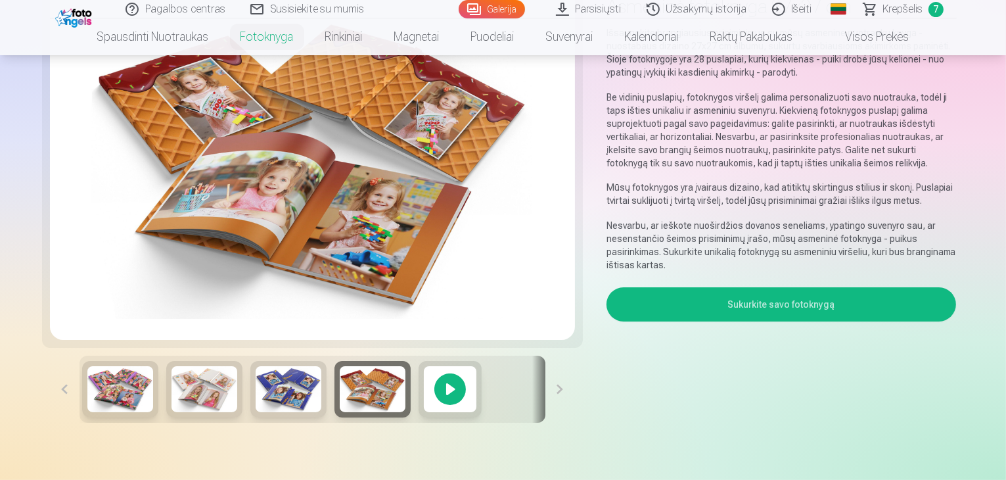
click at [419, 417] on div at bounding box center [450, 389] width 63 height 57
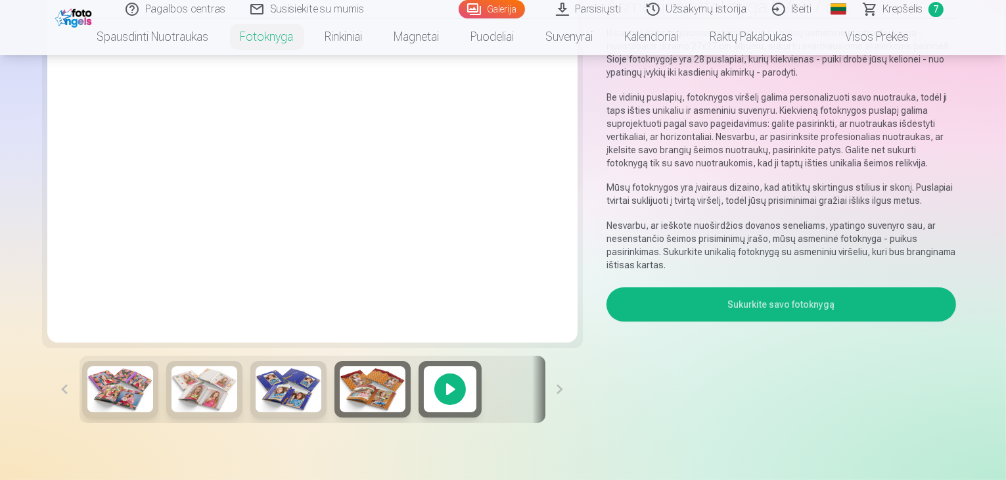
scroll to position [0, 0]
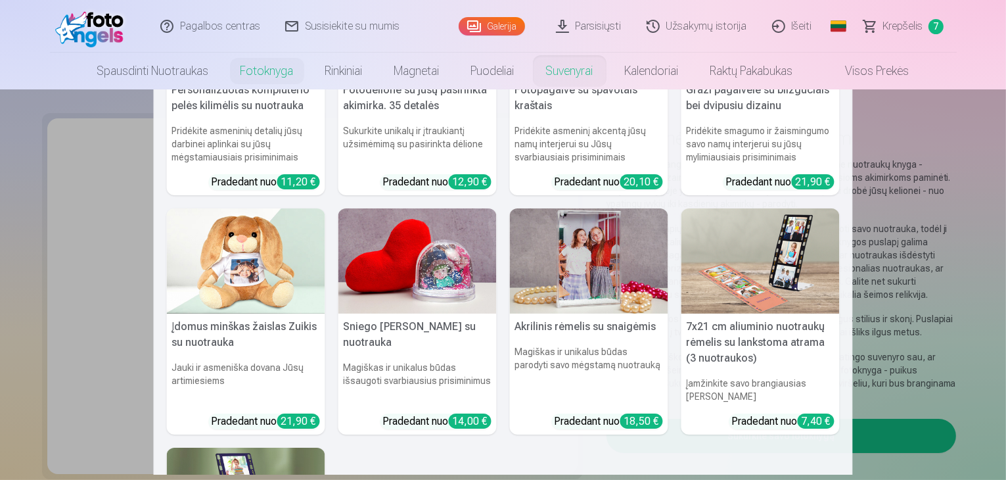
click at [212, 248] on img at bounding box center [246, 261] width 158 height 106
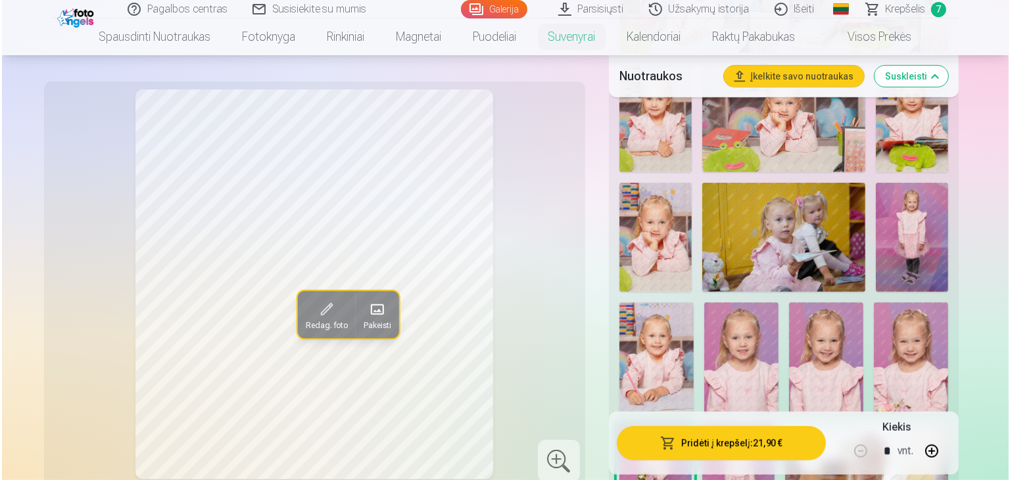
scroll to position [723, 0]
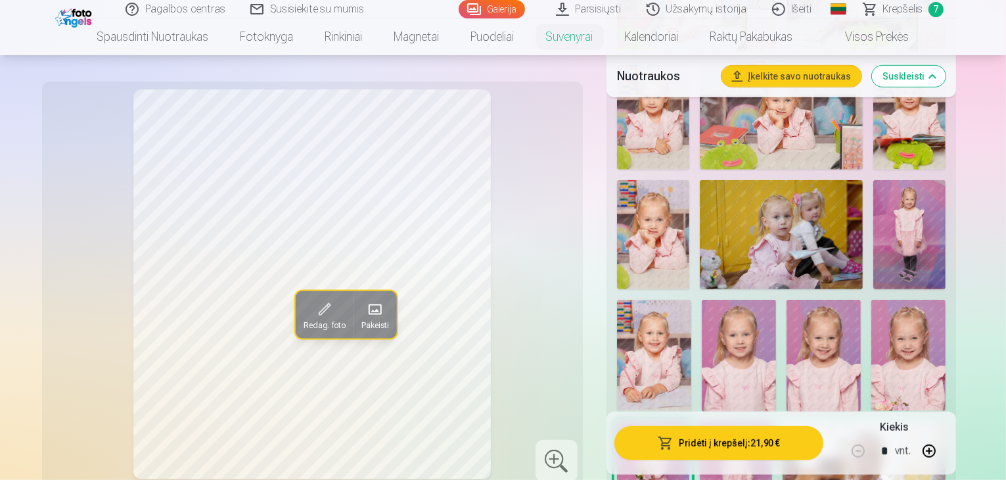
click at [874, 207] on img at bounding box center [910, 234] width 72 height 109
click at [787, 375] on img at bounding box center [824, 356] width 74 height 112
click at [314, 299] on span at bounding box center [324, 309] width 21 height 21
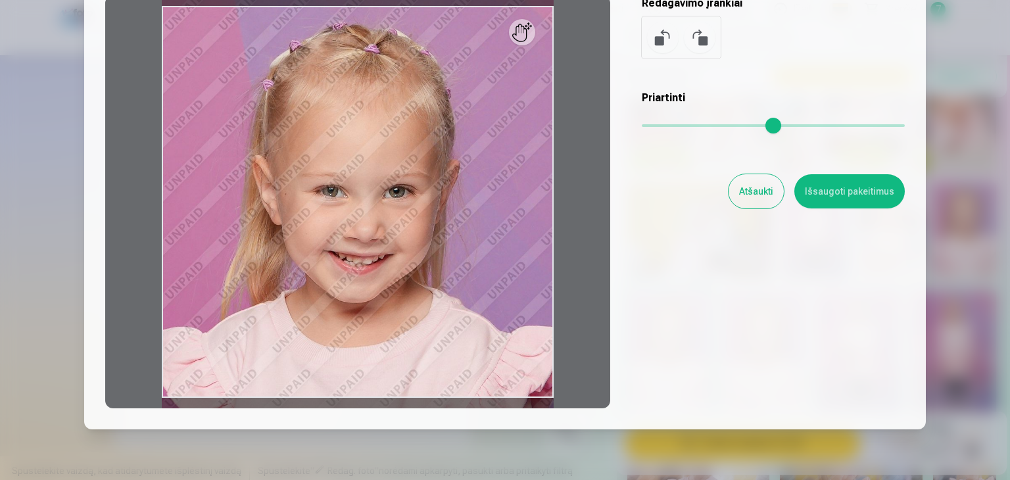
scroll to position [131, 0]
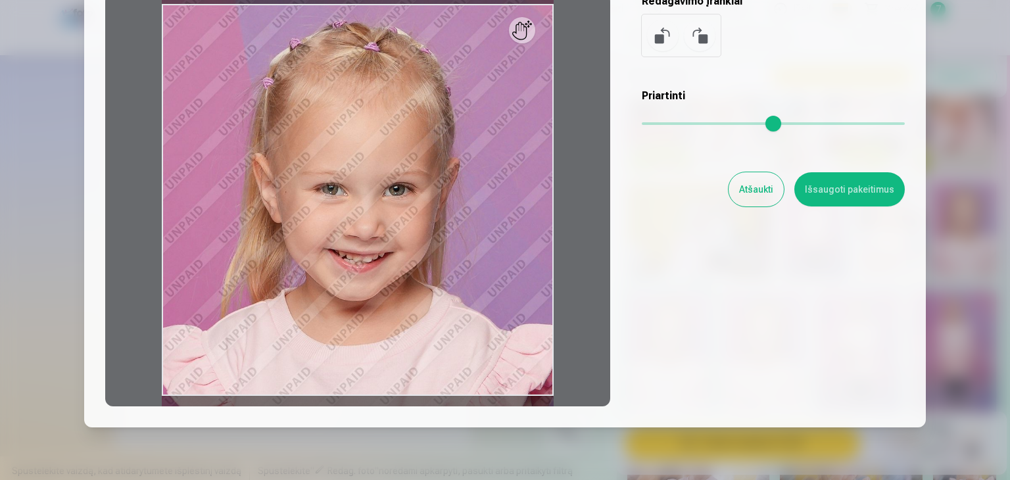
drag, startPoint x: 646, startPoint y: 127, endPoint x: 706, endPoint y: 125, distance: 60.5
click at [720, 130] on div "Redaguoti nuotrauką Priartinkite norimą nuotraukos dalį, apkirpkite vaizdą ir/a…" at bounding box center [504, 161] width 799 height 490
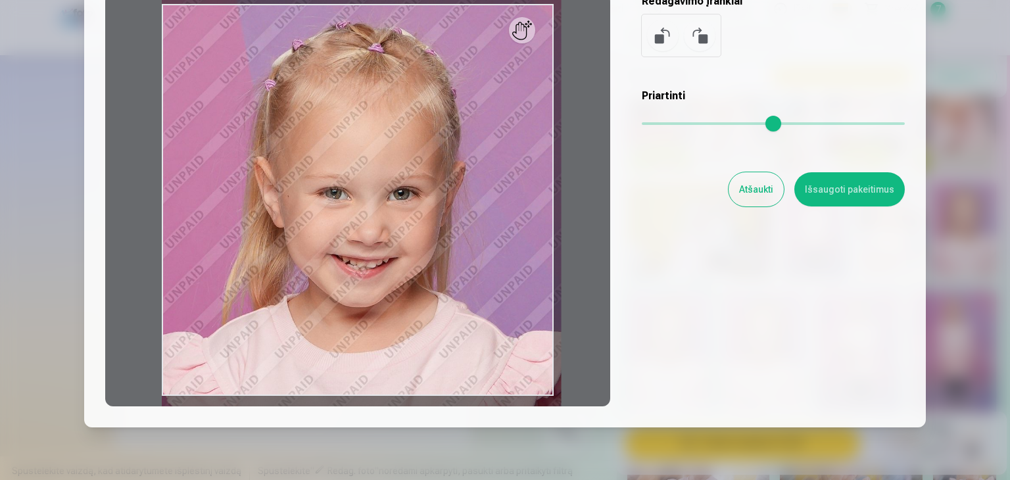
drag, startPoint x: 646, startPoint y: 120, endPoint x: 922, endPoint y: 156, distance: 278.4
type input "*"
click at [904, 125] on input "range" at bounding box center [773, 123] width 263 height 3
click at [764, 187] on button "Atšaukti" at bounding box center [755, 189] width 55 height 34
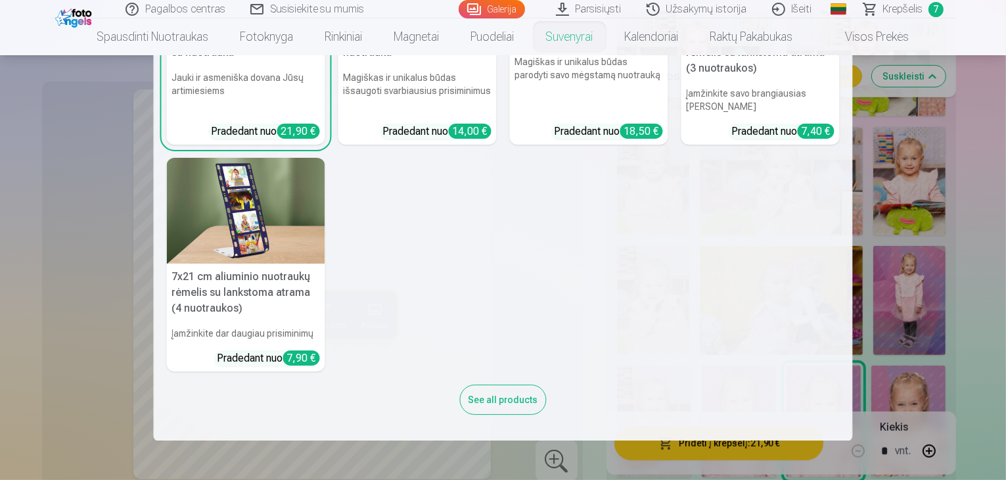
scroll to position [723, 0]
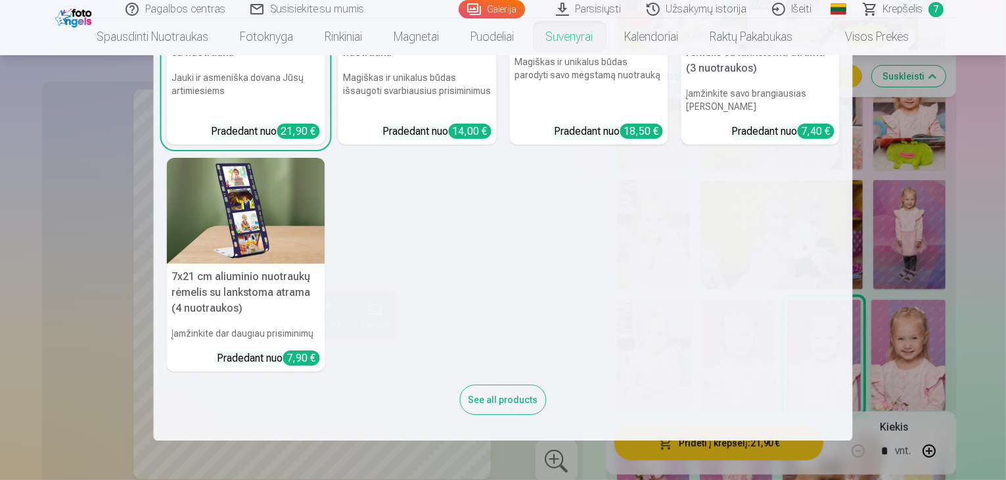
click at [505, 406] on div "See all products" at bounding box center [503, 400] width 87 height 30
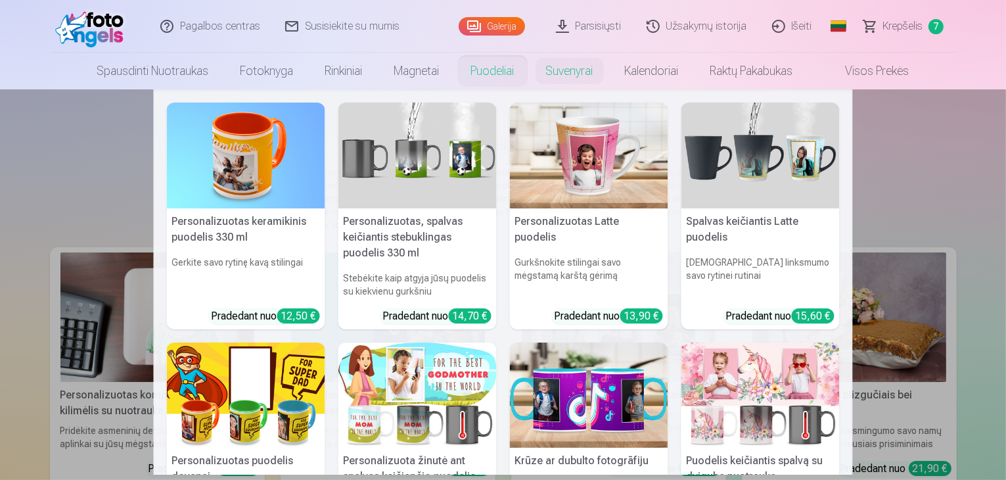
click at [481, 73] on link "Puodeliai" at bounding box center [493, 71] width 75 height 37
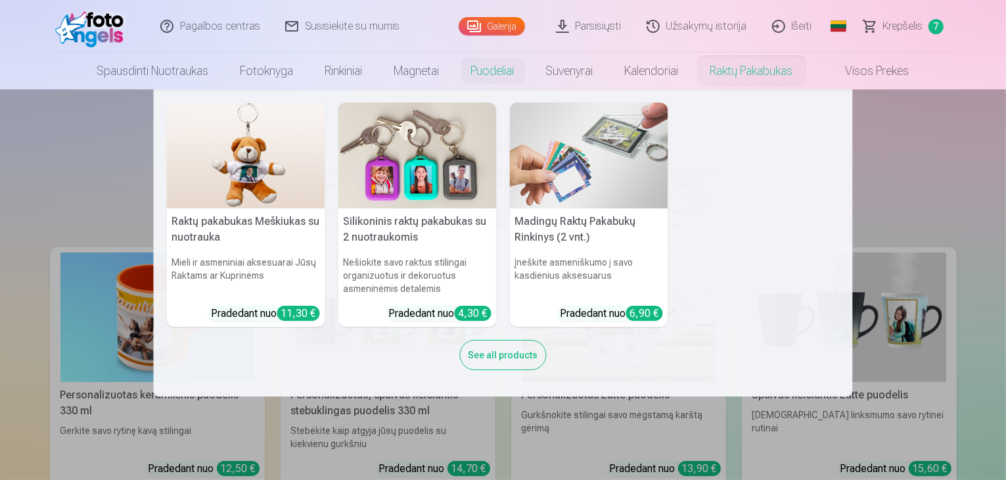
click at [746, 77] on link "Raktų pakabukas" at bounding box center [752, 71] width 114 height 37
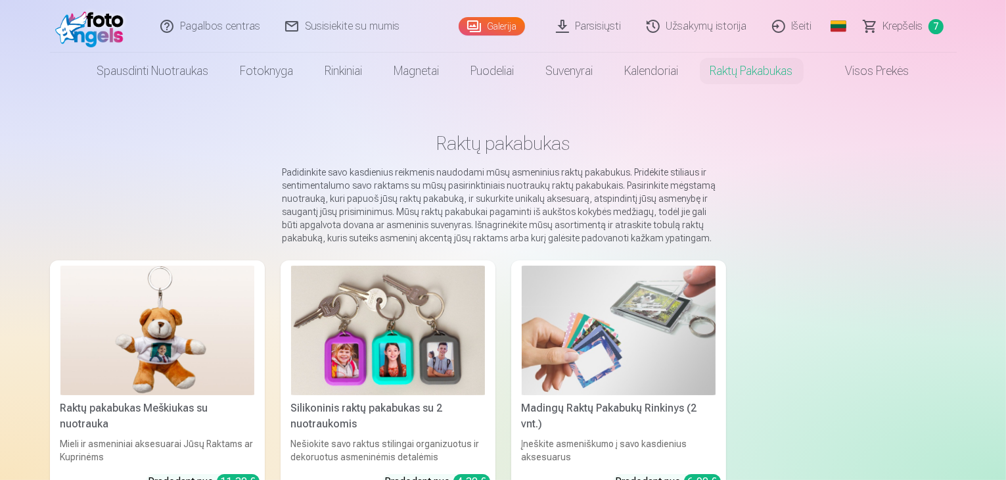
click at [498, 23] on link "Galerija" at bounding box center [492, 26] width 66 height 18
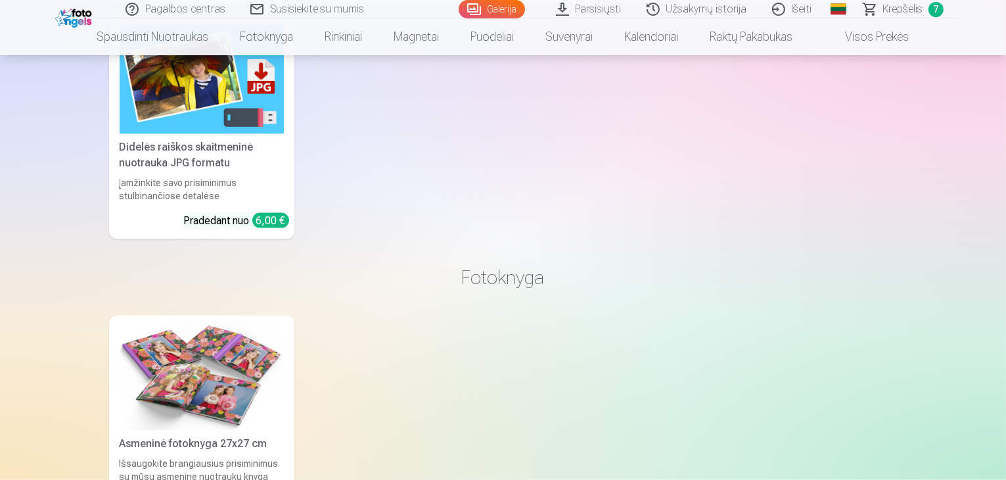
scroll to position [7165, 0]
